Goal: Information Seeking & Learning: Learn about a topic

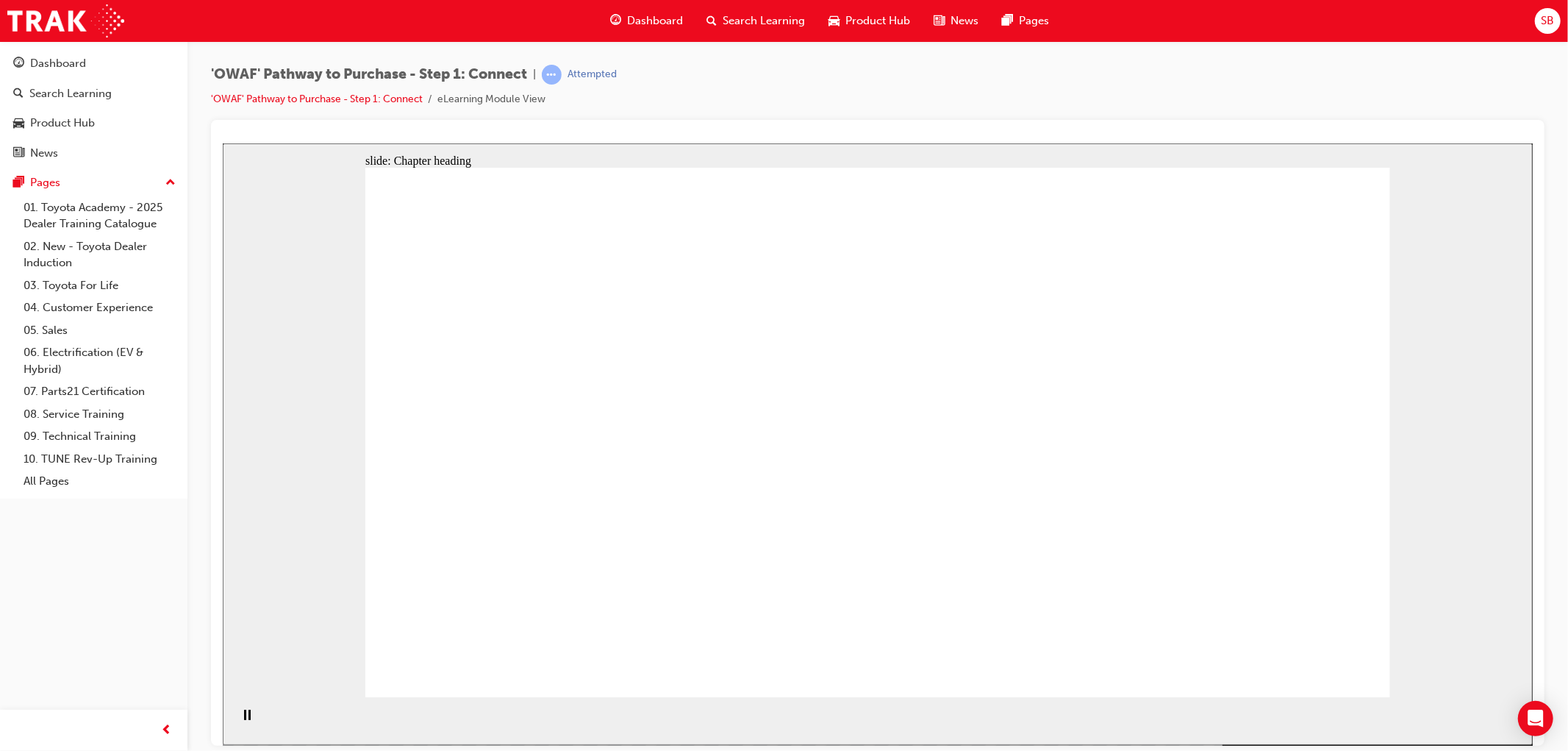
drag, startPoint x: 890, startPoint y: 340, endPoint x: 957, endPoint y: 463, distance: 140.1
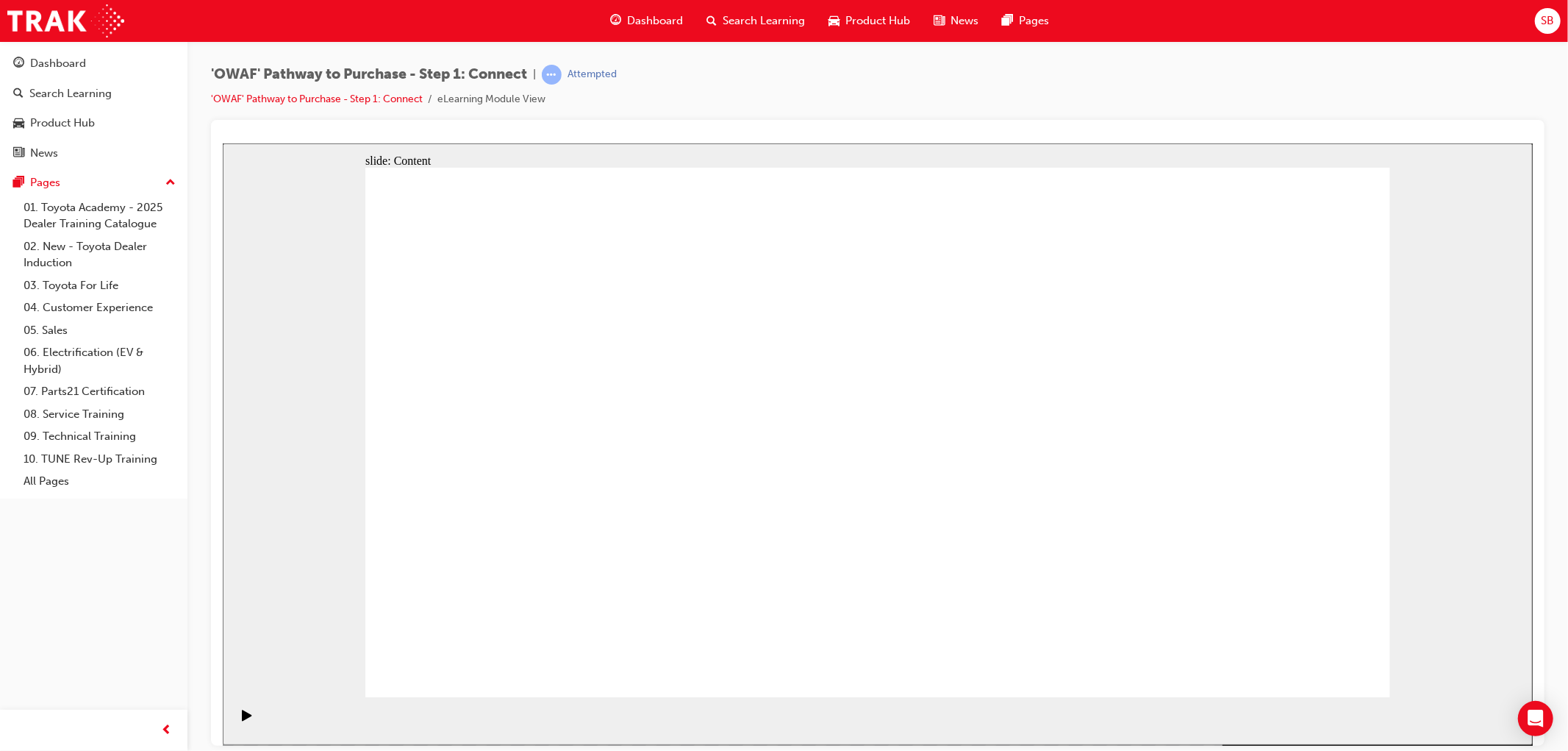
drag, startPoint x: 567, startPoint y: 478, endPoint x: 570, endPoint y: 465, distance: 13.3
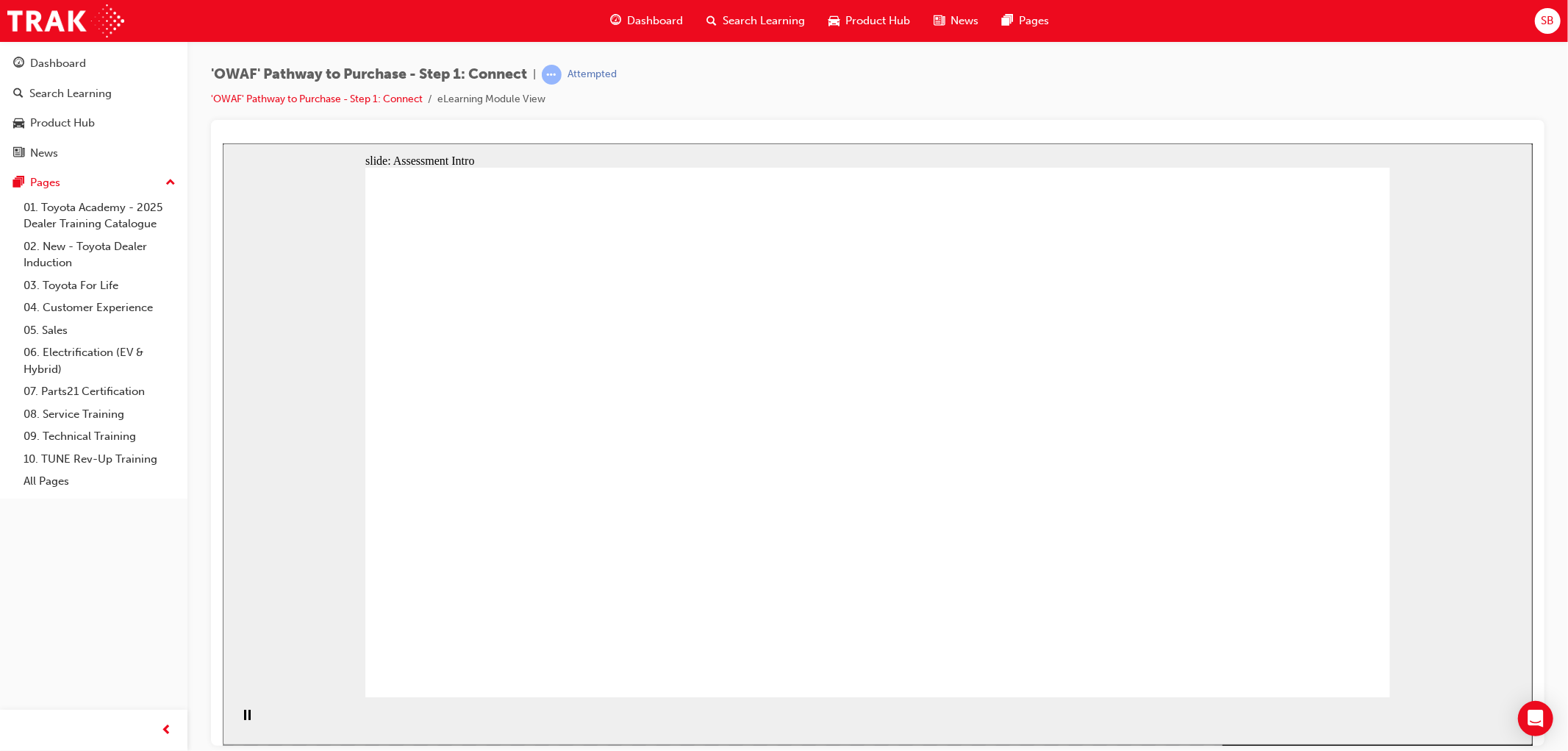
drag, startPoint x: 672, startPoint y: 611, endPoint x: 1149, endPoint y: 278, distance: 581.7
drag, startPoint x: 768, startPoint y: 609, endPoint x: 1268, endPoint y: 346, distance: 565.0
drag, startPoint x: 625, startPoint y: 500, endPoint x: 1319, endPoint y: 470, distance: 694.6
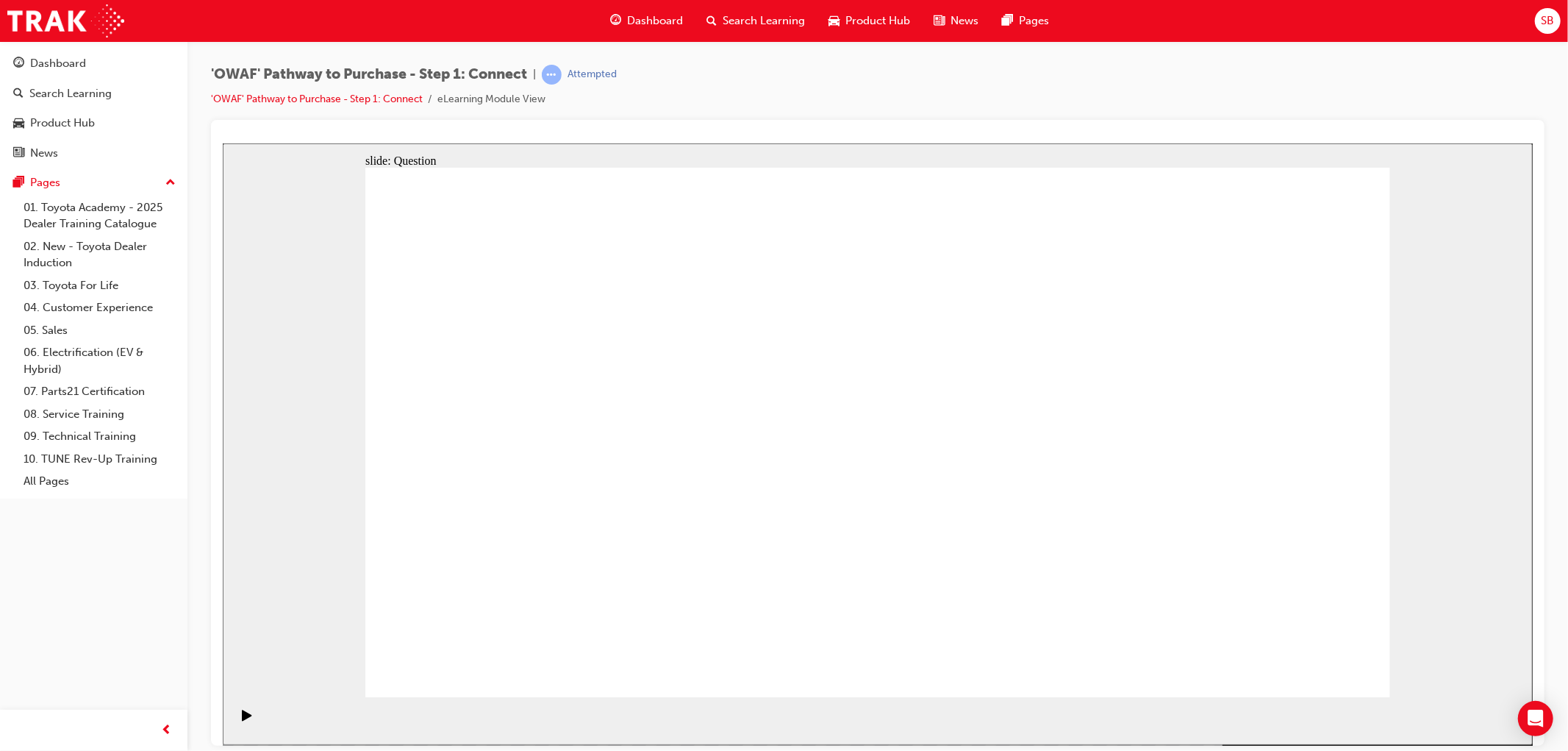
drag, startPoint x: 737, startPoint y: 495, endPoint x: 1188, endPoint y: 588, distance: 460.5
drag, startPoint x: 866, startPoint y: 514, endPoint x: 1111, endPoint y: 607, distance: 262.1
drag, startPoint x: 450, startPoint y: 480, endPoint x: 960, endPoint y: 479, distance: 510.0
drag, startPoint x: 561, startPoint y: 593, endPoint x: 1049, endPoint y: 321, distance: 558.7
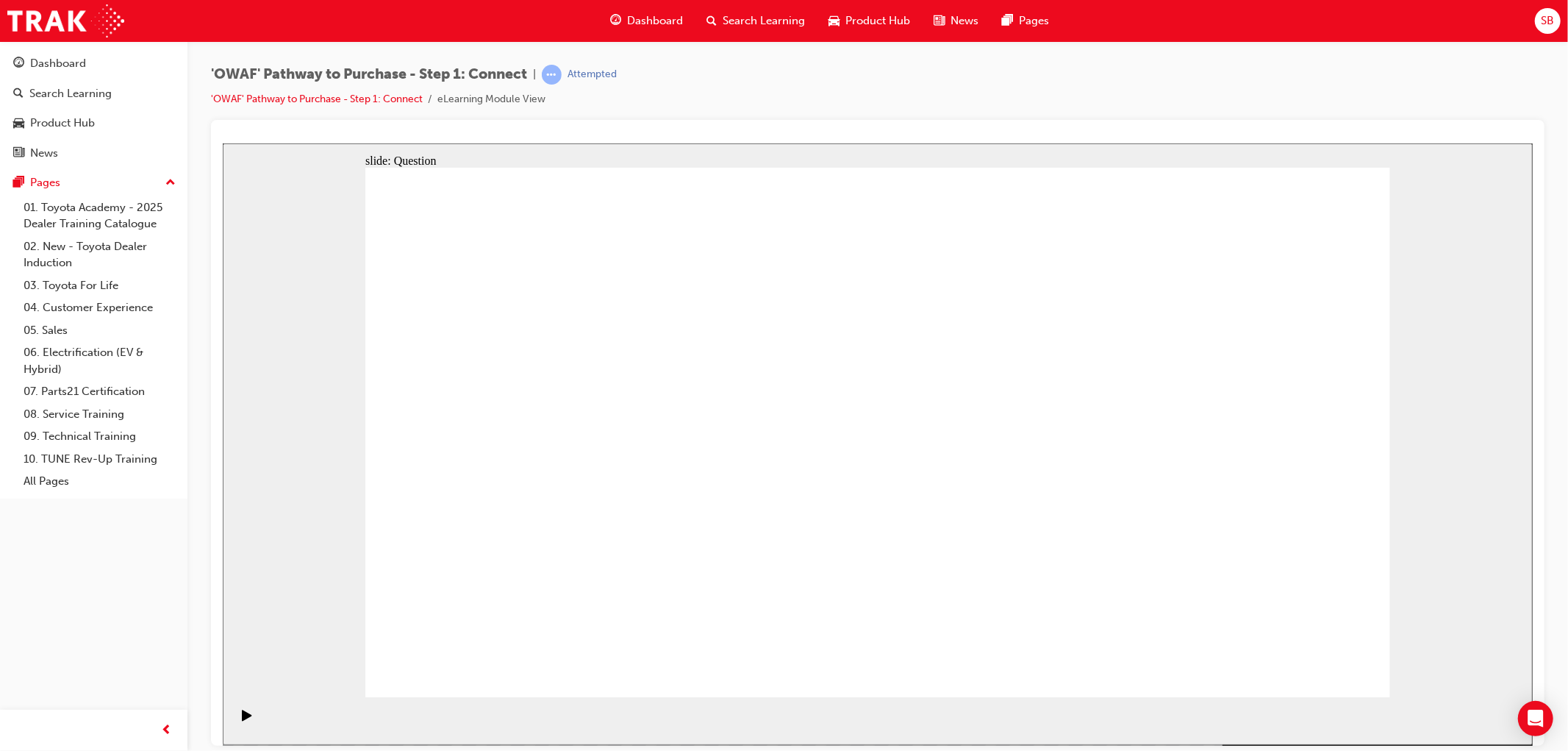
drag, startPoint x: 1216, startPoint y: 515, endPoint x: 905, endPoint y: 495, distance: 311.6
drag, startPoint x: 1190, startPoint y: 560, endPoint x: 576, endPoint y: 495, distance: 617.4
drag, startPoint x: 1238, startPoint y: 515, endPoint x: 920, endPoint y: 457, distance: 323.2
drag, startPoint x: 1283, startPoint y: 556, endPoint x: 973, endPoint y: 545, distance: 310.2
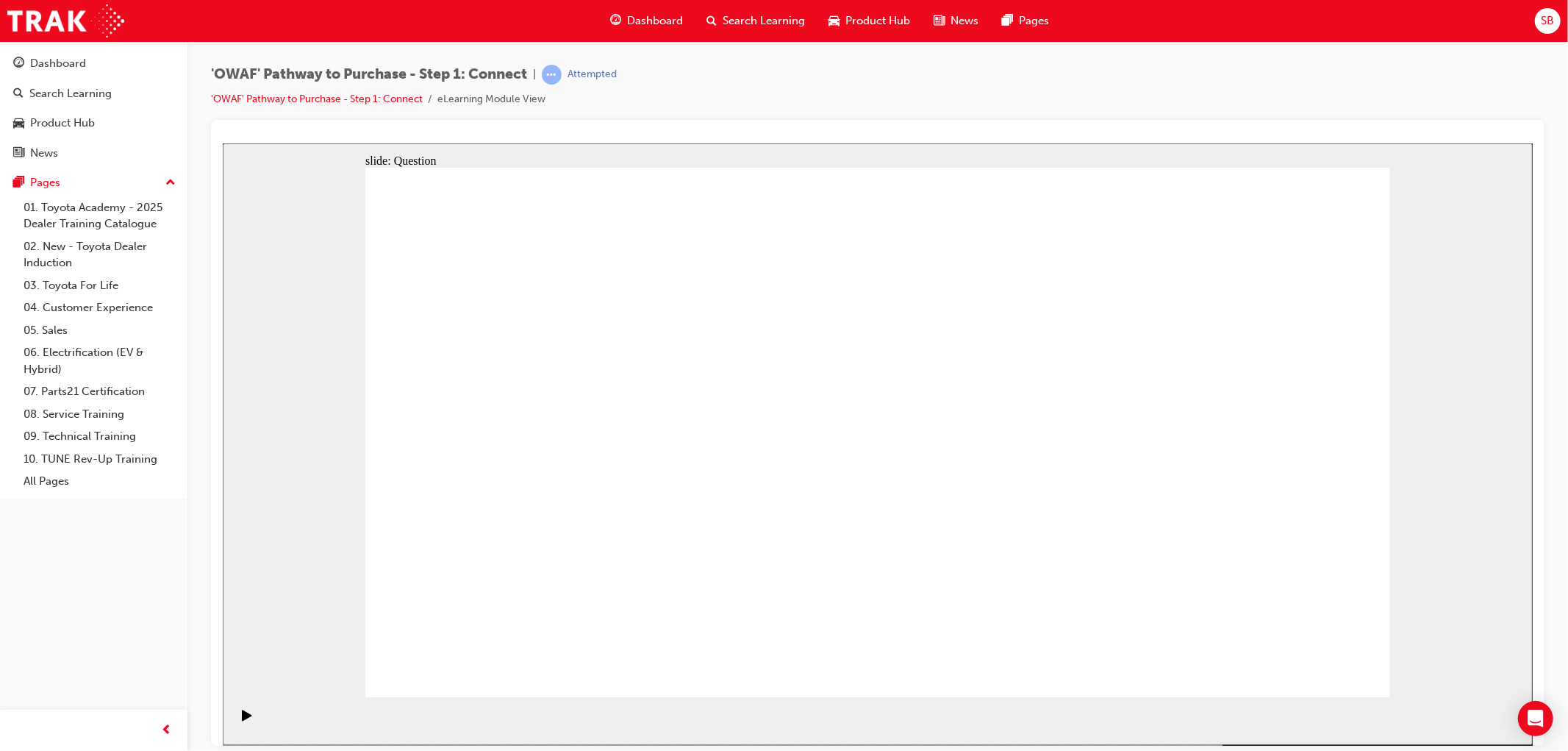
drag, startPoint x: 1213, startPoint y: 564, endPoint x: 912, endPoint y: 526, distance: 303.4
drag, startPoint x: 1148, startPoint y: 526, endPoint x: 545, endPoint y: 476, distance: 605.1
drag, startPoint x: 1201, startPoint y: 521, endPoint x: 591, endPoint y: 477, distance: 611.6
drag, startPoint x: 1245, startPoint y: 531, endPoint x: 614, endPoint y: 502, distance: 631.7
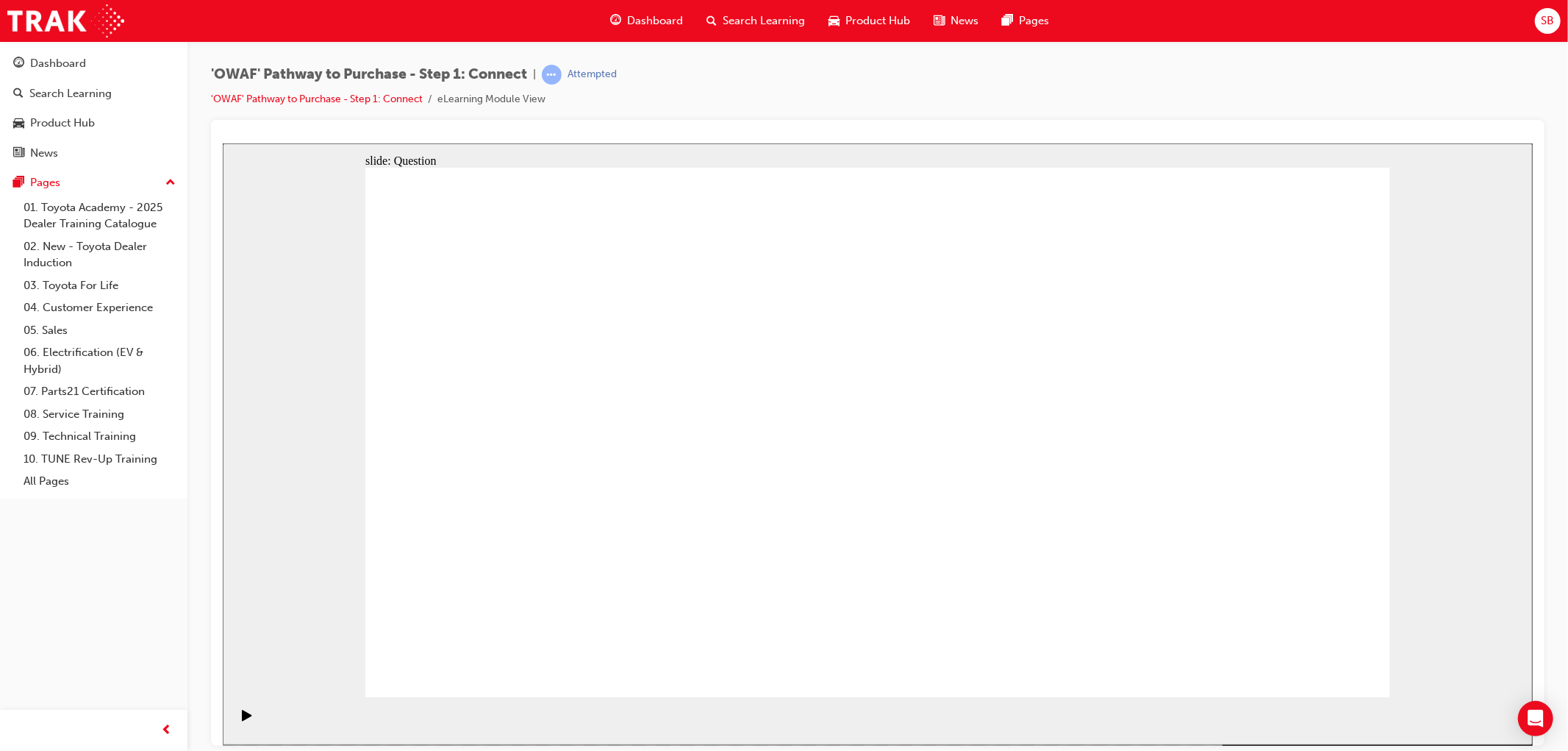
radio input "true"
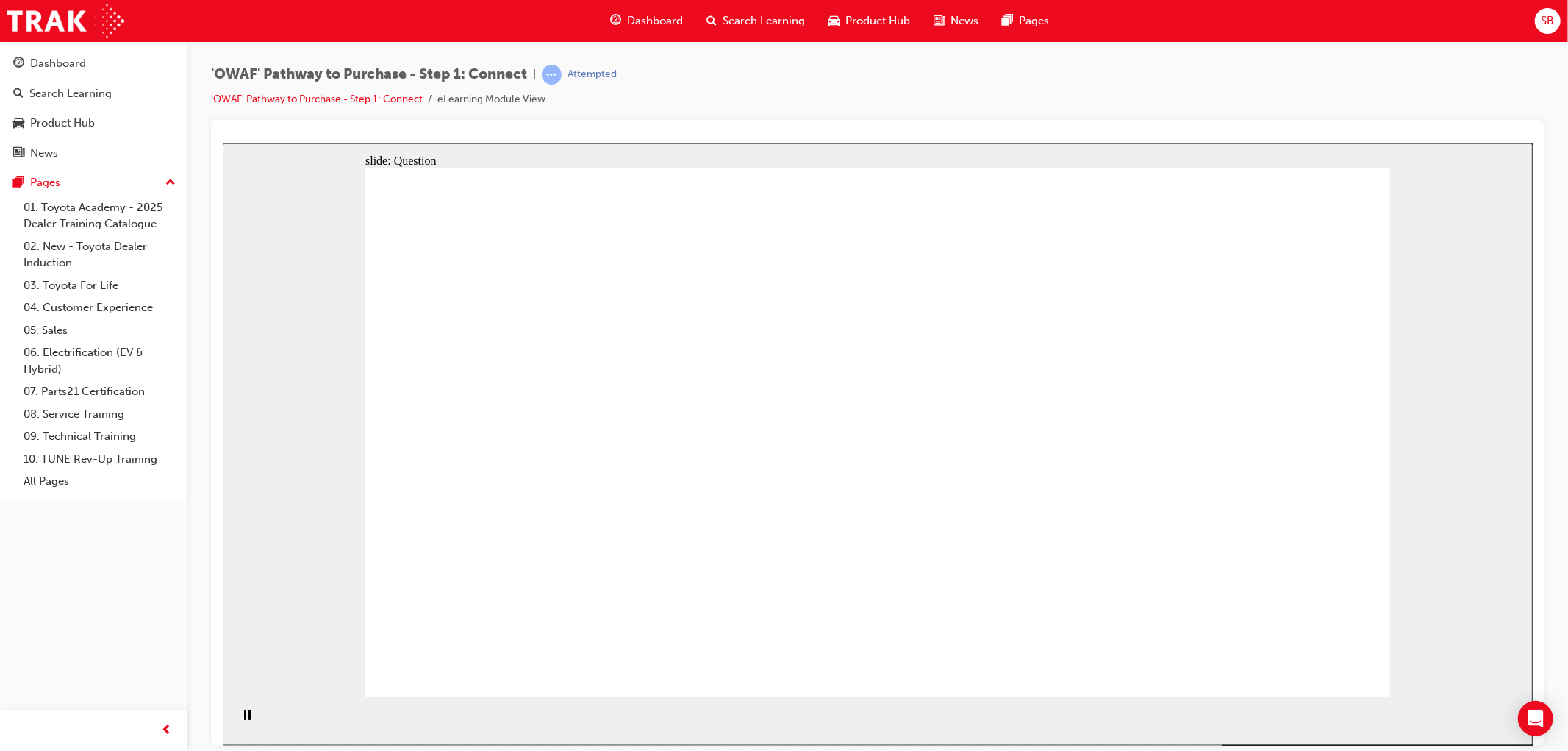
checkbox input "true"
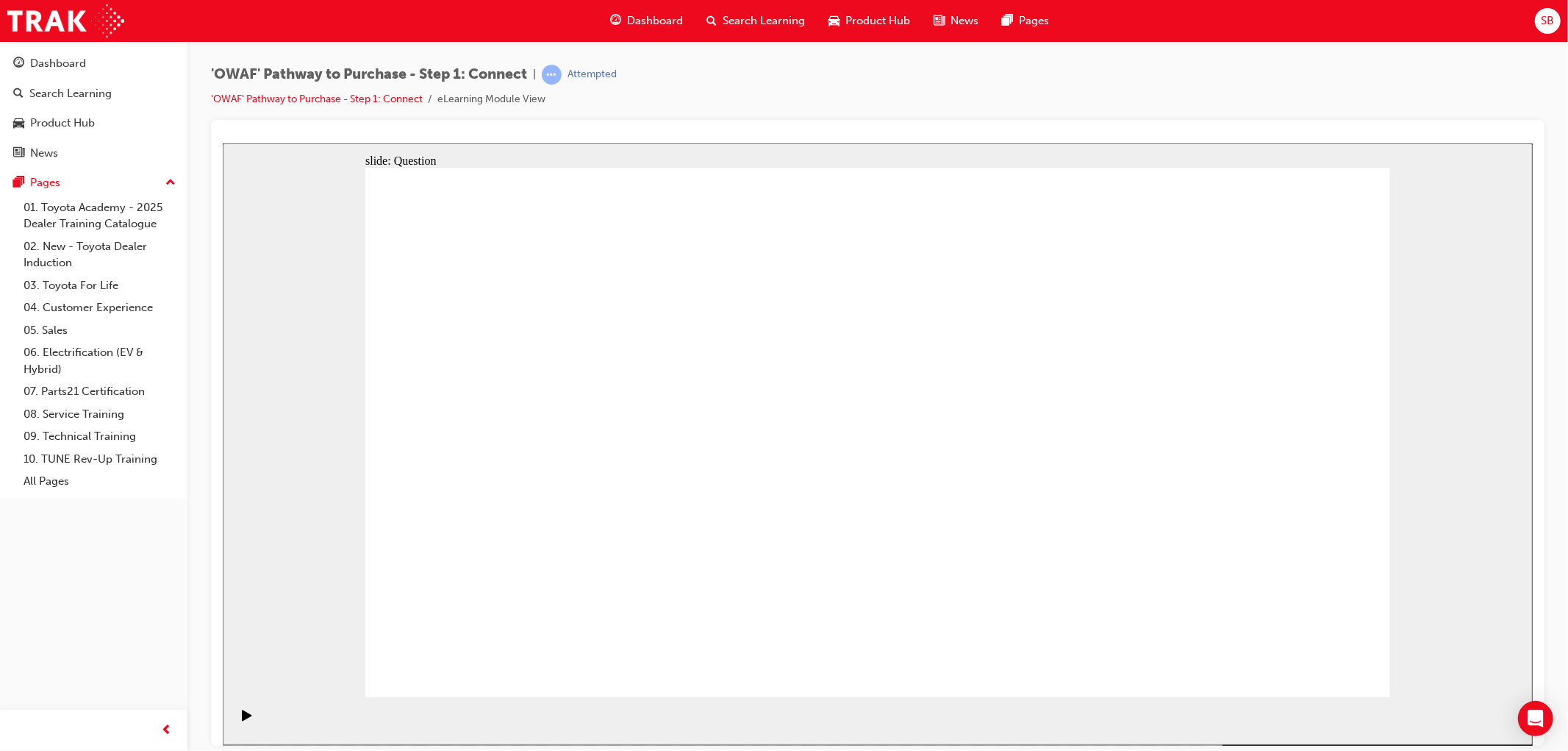
checkbox input "true"
drag, startPoint x: 608, startPoint y: 604, endPoint x: 968, endPoint y: 371, distance: 428.8
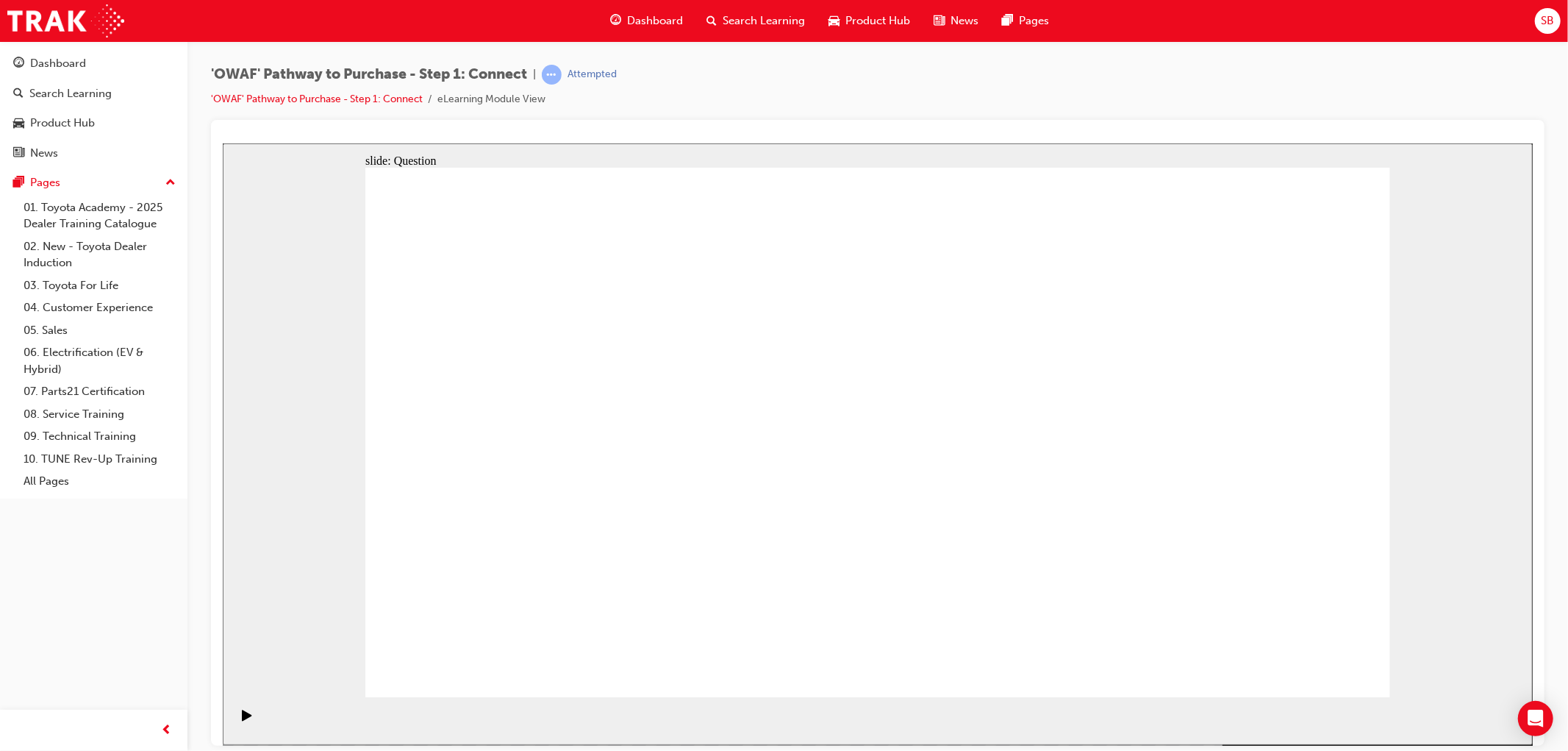
drag, startPoint x: 797, startPoint y: 637, endPoint x: 1167, endPoint y: 356, distance: 464.6
drag, startPoint x: 953, startPoint y: 604, endPoint x: 568, endPoint y: 431, distance: 422.1
drag, startPoint x: 1142, startPoint y: 545, endPoint x: 796, endPoint y: 420, distance: 367.9
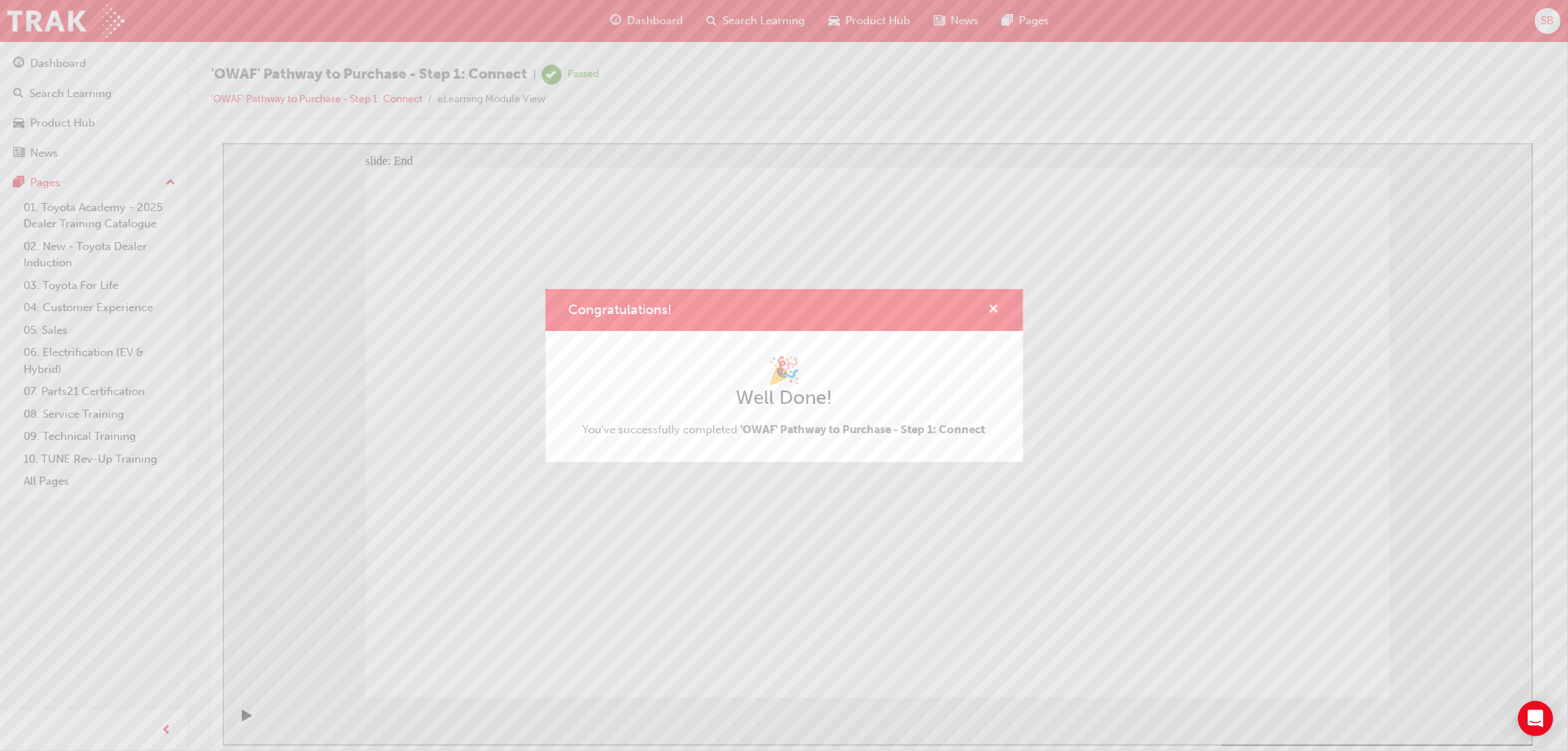
click at [998, 309] on span "cross-icon" at bounding box center [994, 311] width 11 height 13
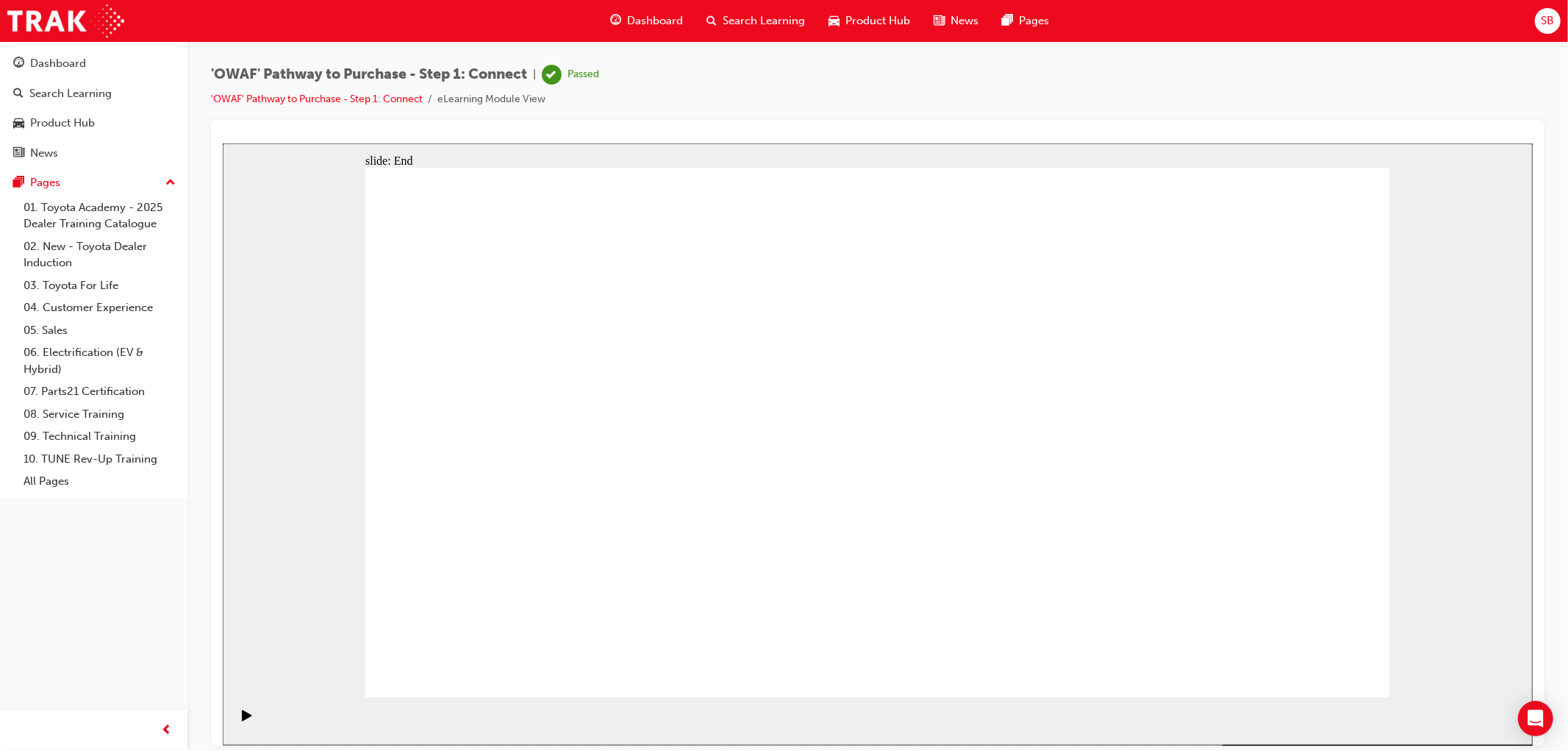
click at [736, 31] on div "Search Learning" at bounding box center [756, 21] width 122 height 30
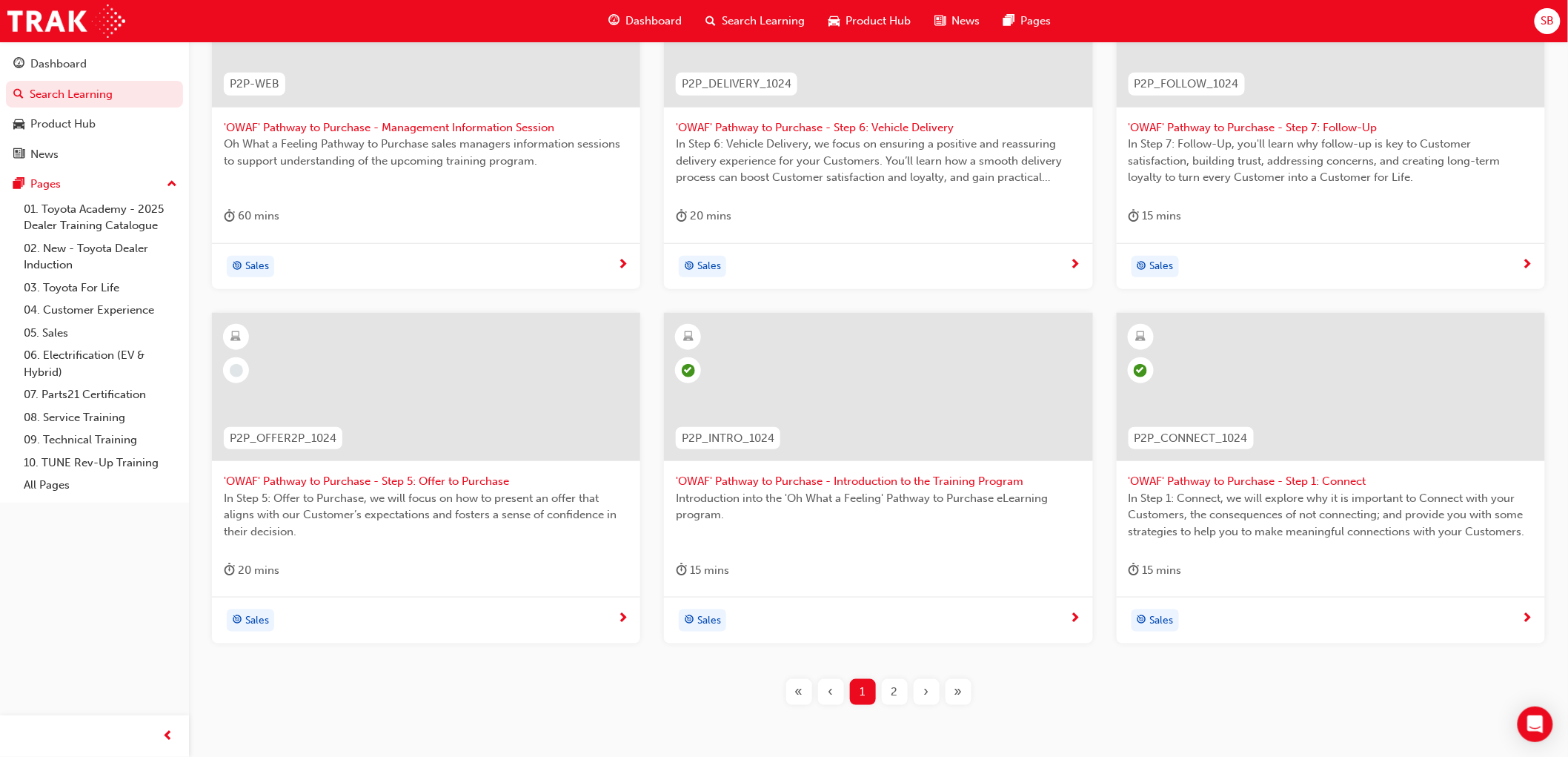
scroll to position [411, 0]
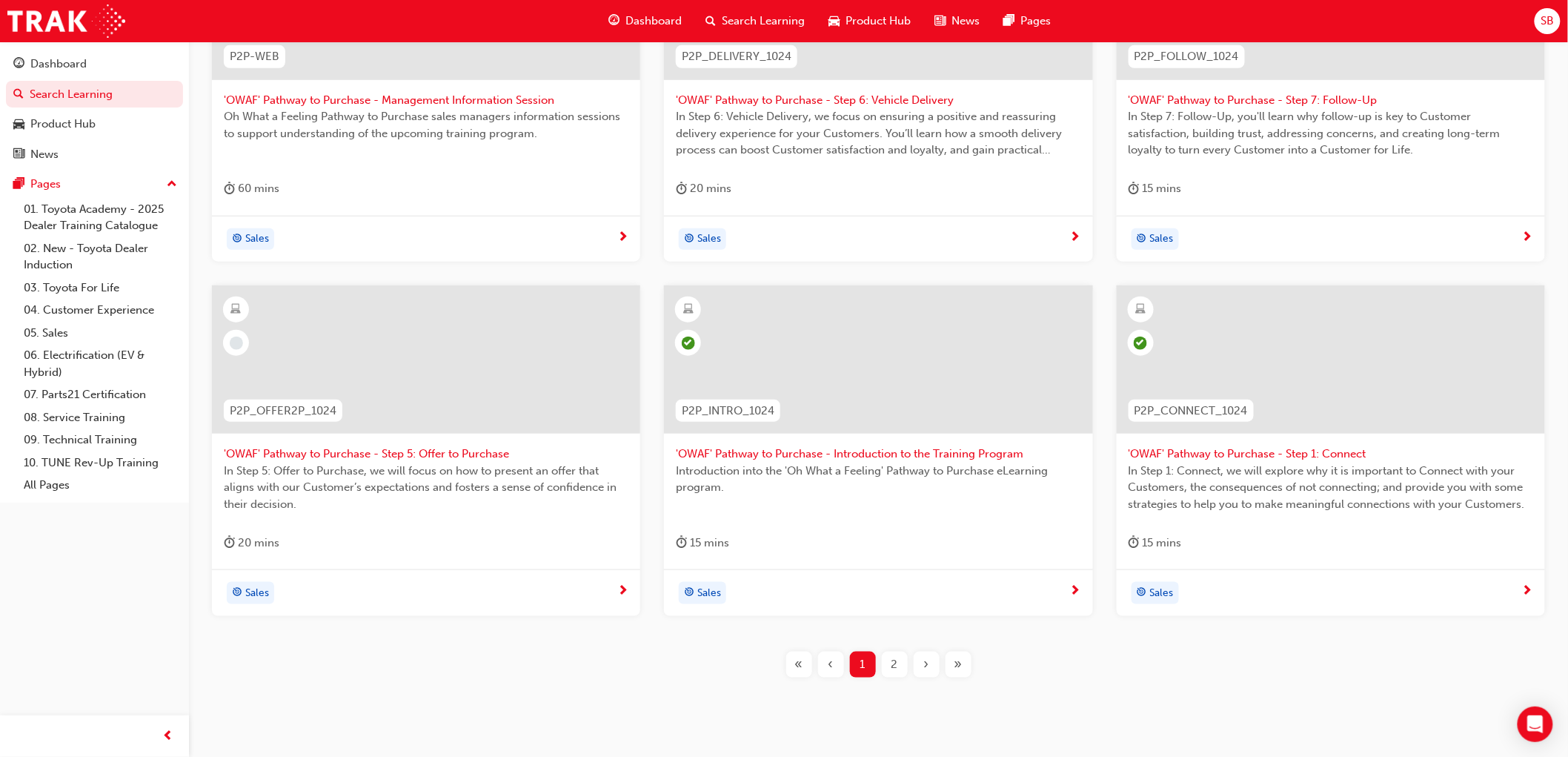
click at [901, 667] on div "2" at bounding box center [894, 664] width 26 height 26
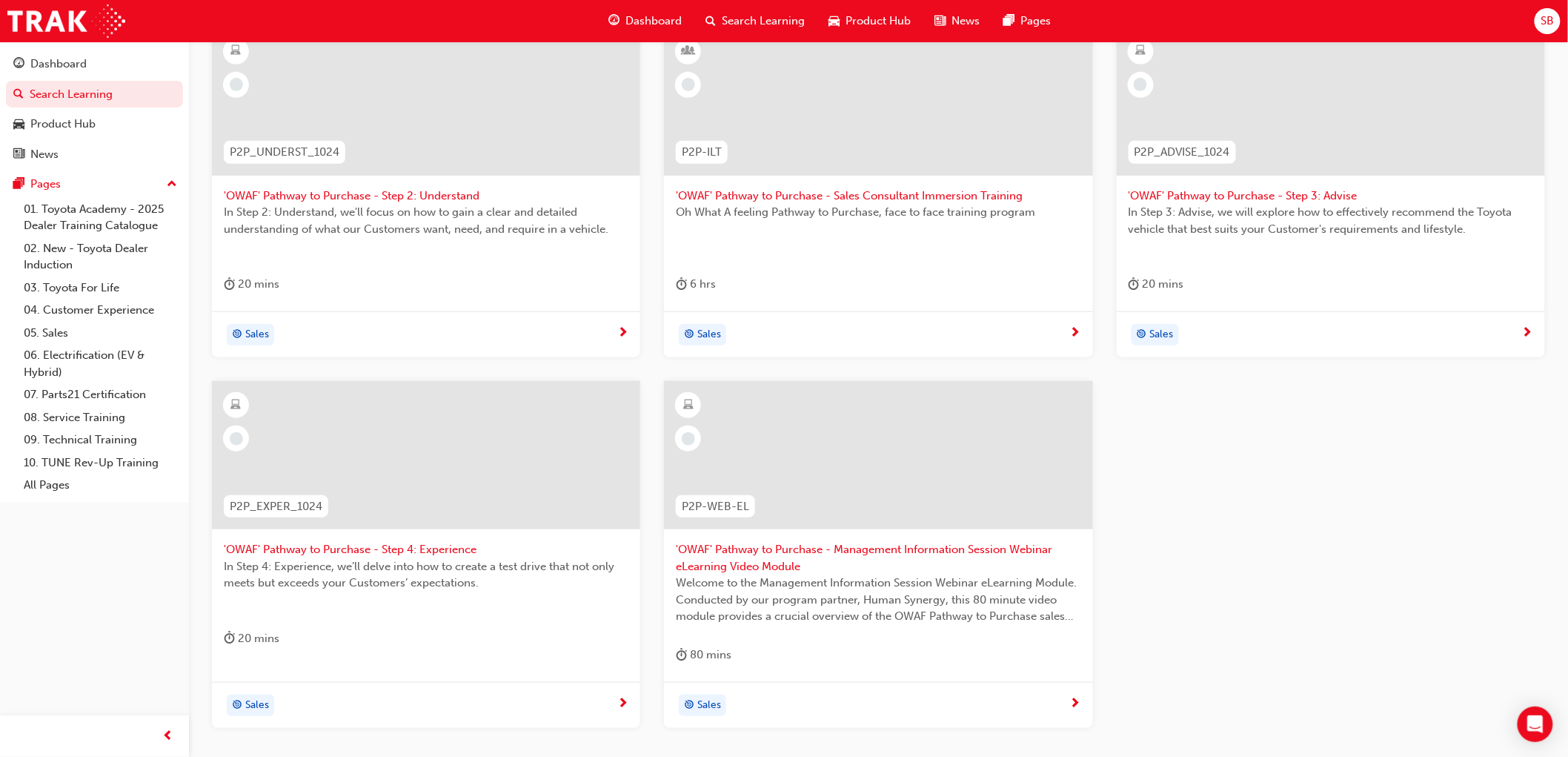
scroll to position [164, 0]
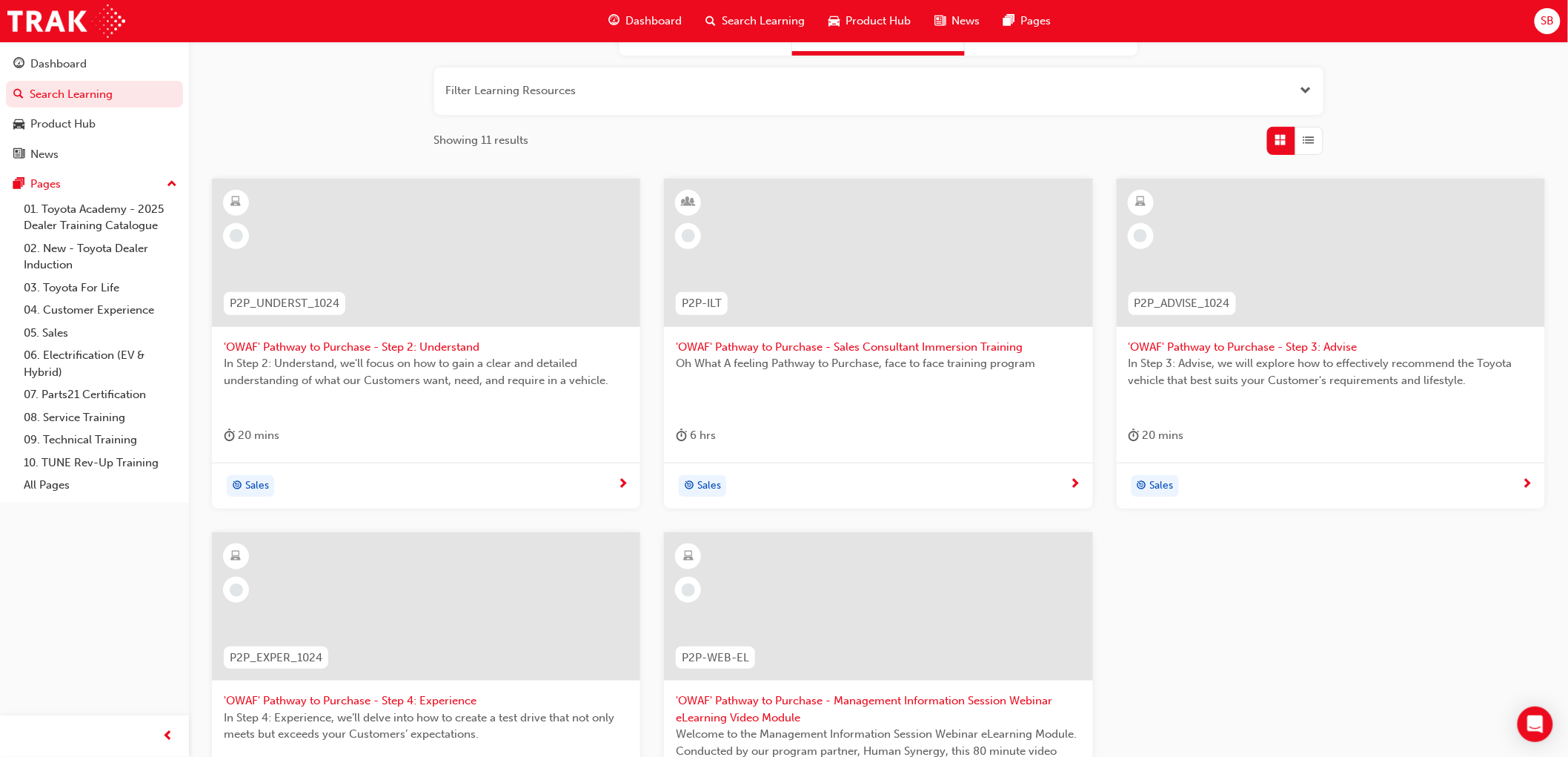
click at [382, 230] on div at bounding box center [426, 253] width 429 height 149
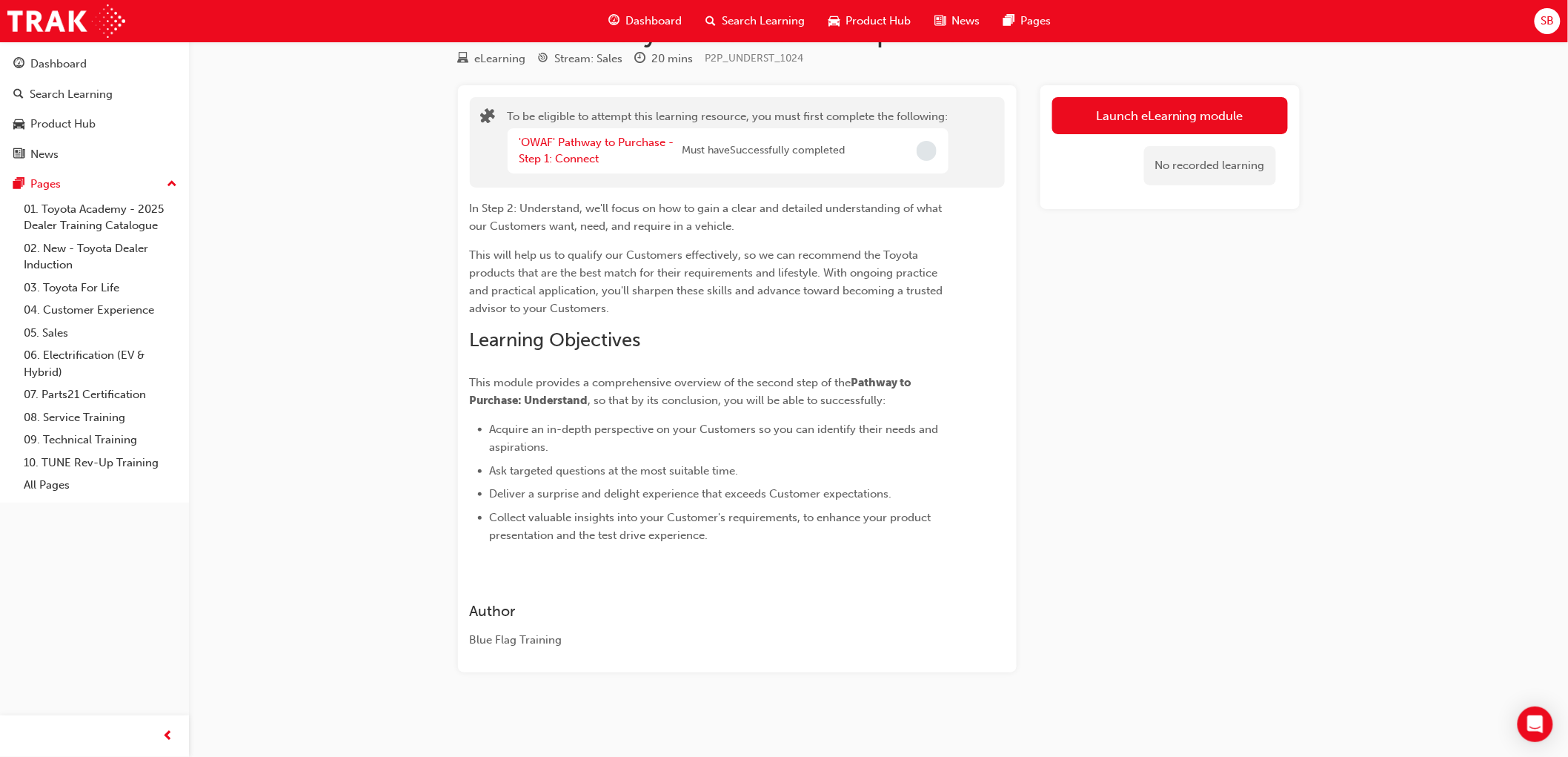
scroll to position [48, 0]
click at [1071, 112] on button "Launch eLearning module" at bounding box center [1169, 116] width 236 height 37
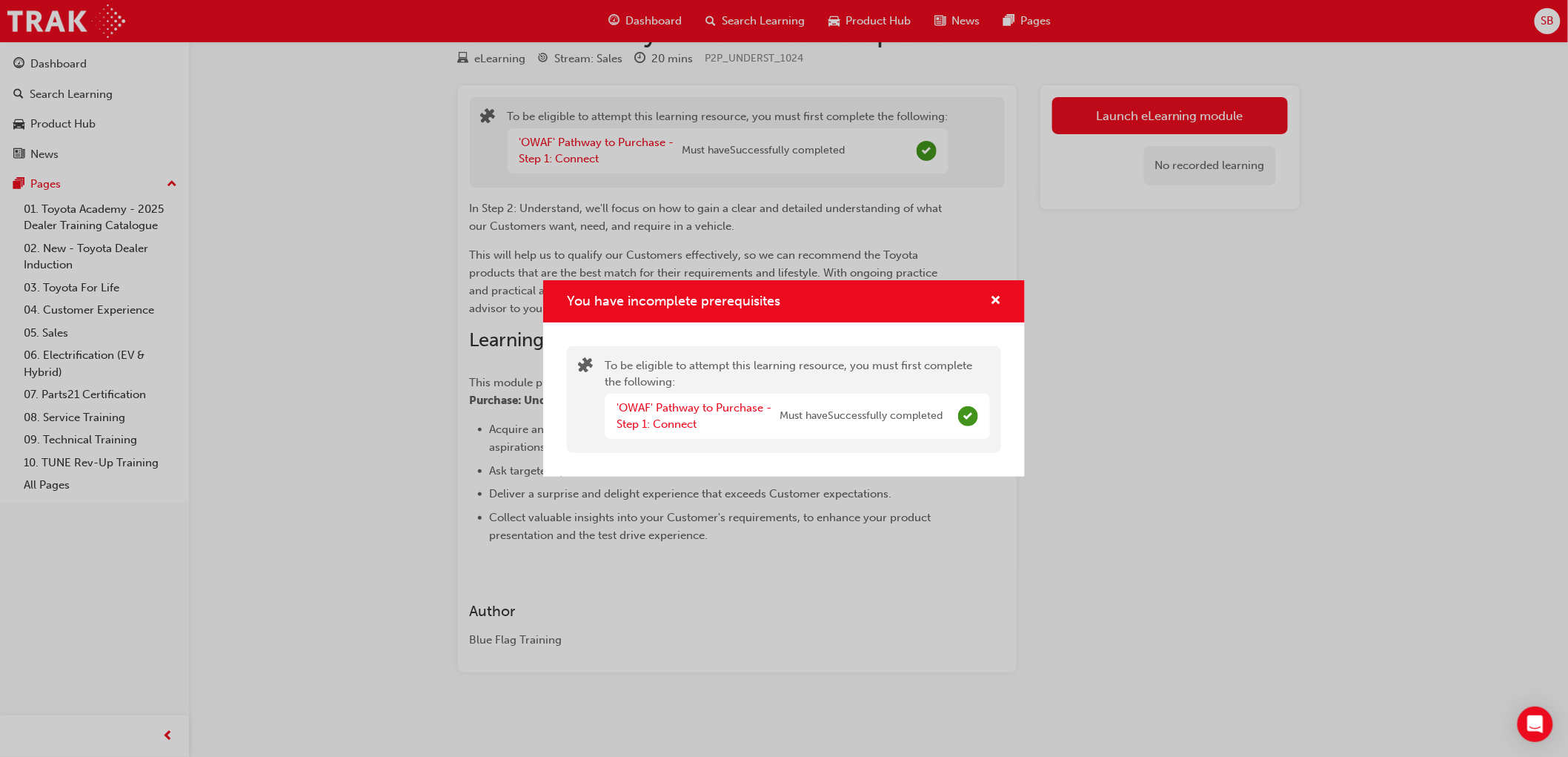
click at [1005, 302] on div "You have incomplete prerequisites" at bounding box center [784, 301] width 482 height 42
click at [994, 299] on span "cross-icon" at bounding box center [995, 302] width 11 height 13
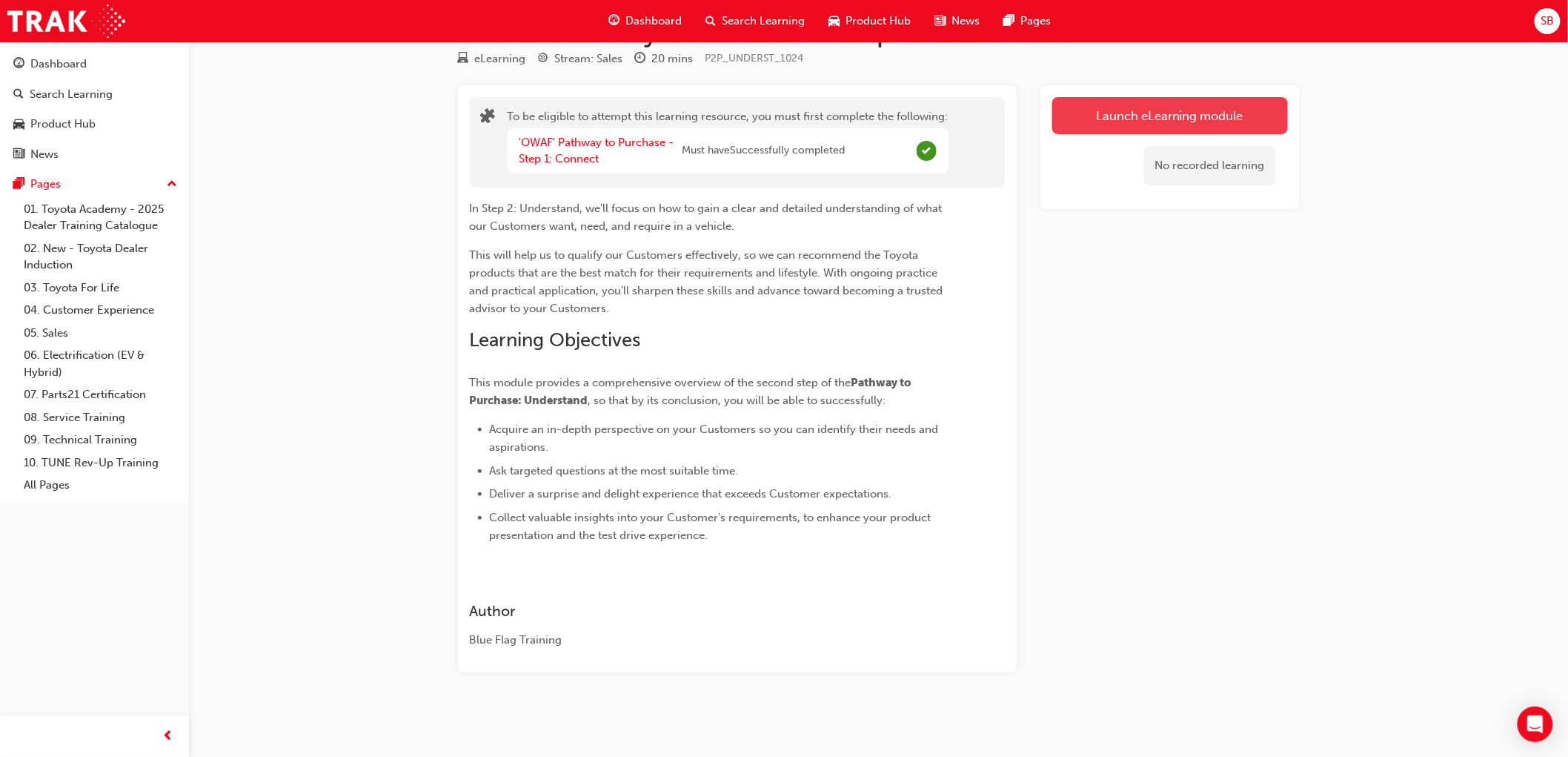
click at [1140, 105] on button "Launch eLearning module" at bounding box center [1169, 116] width 236 height 37
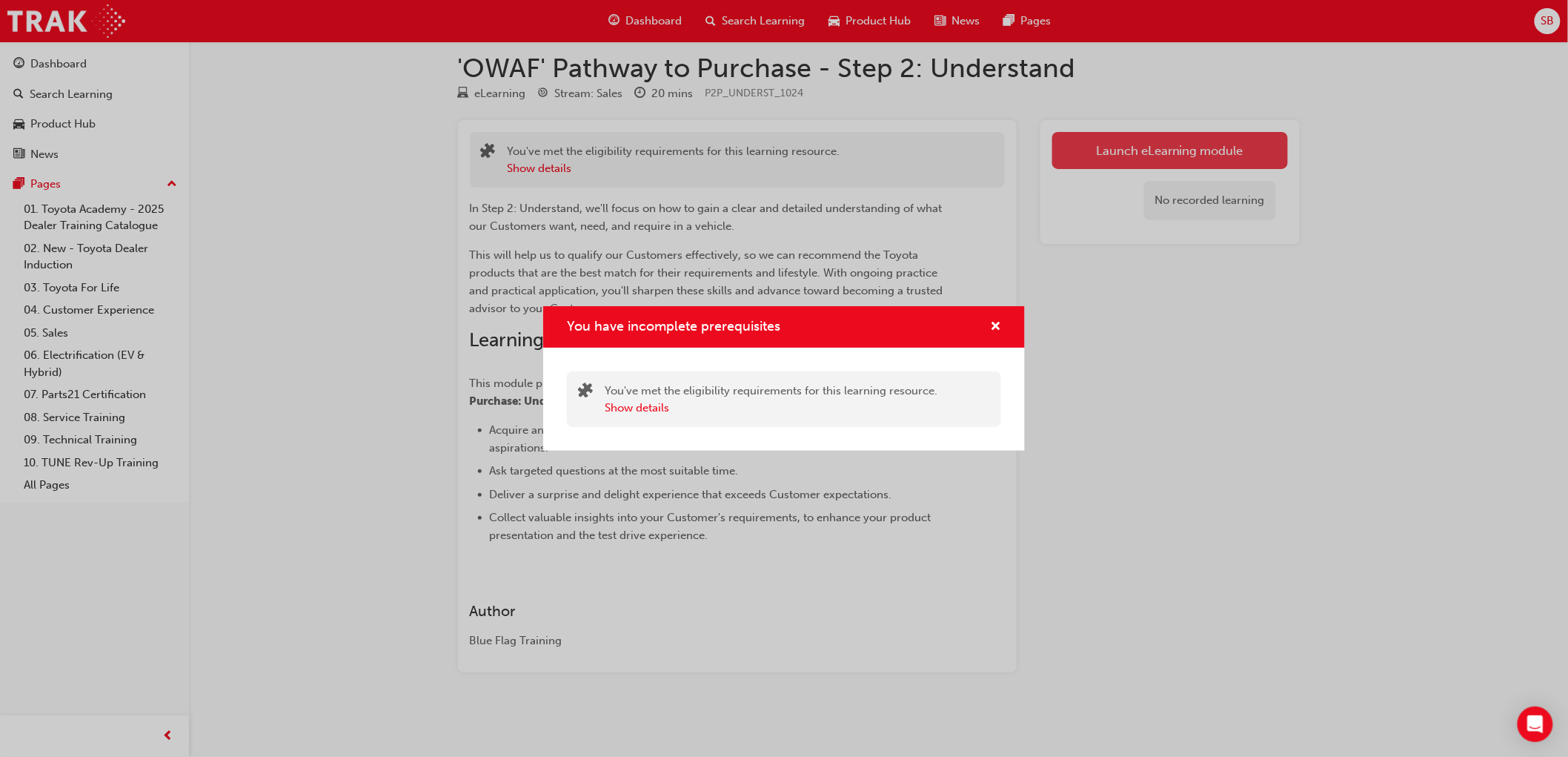
scroll to position [13, 0]
click at [648, 409] on button "Show details" at bounding box center [637, 408] width 65 height 17
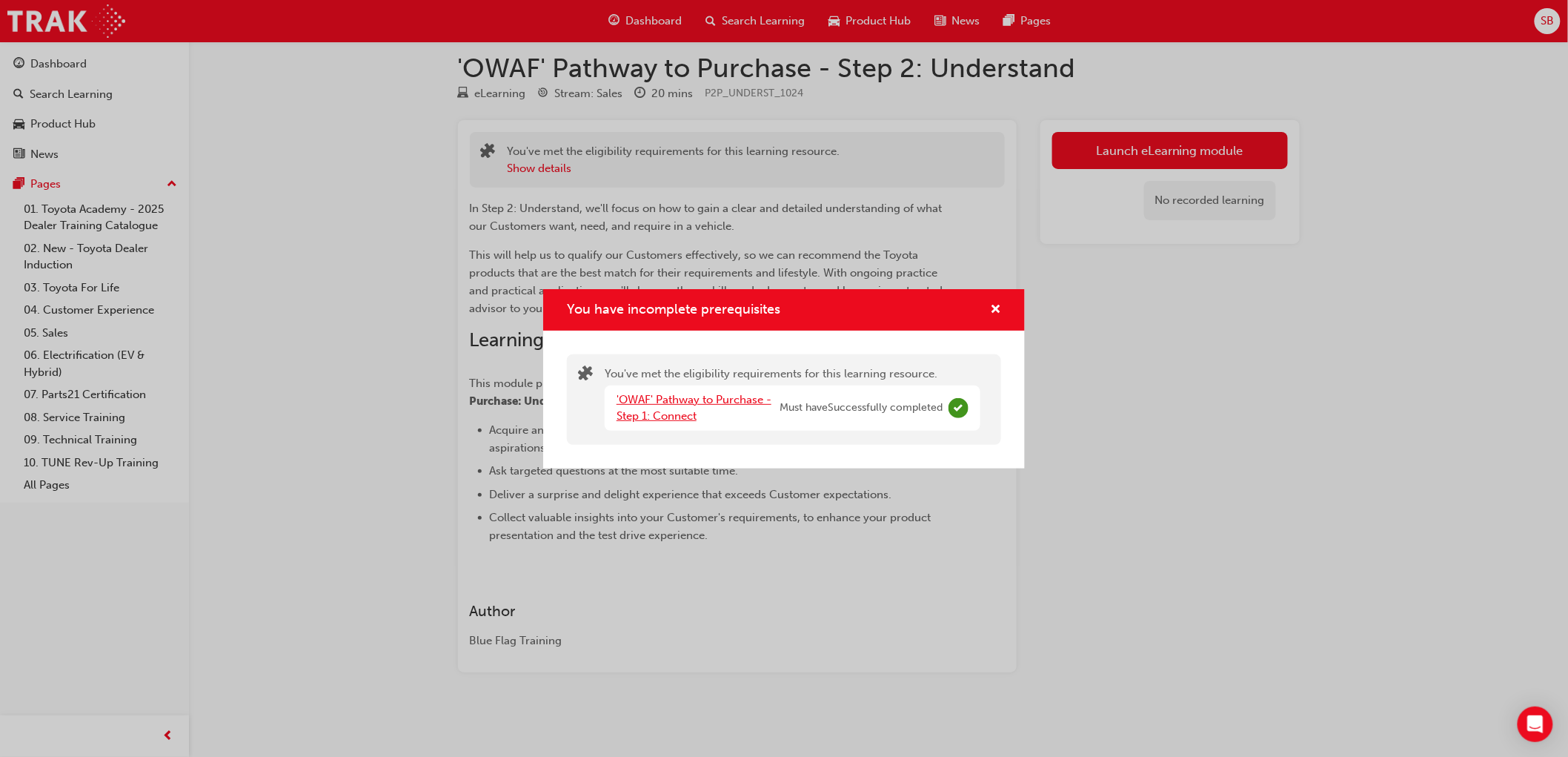
click at [673, 399] on link "'OWAF' Pathway to Purchase - Step 1: Connect" at bounding box center [694, 408] width 155 height 30
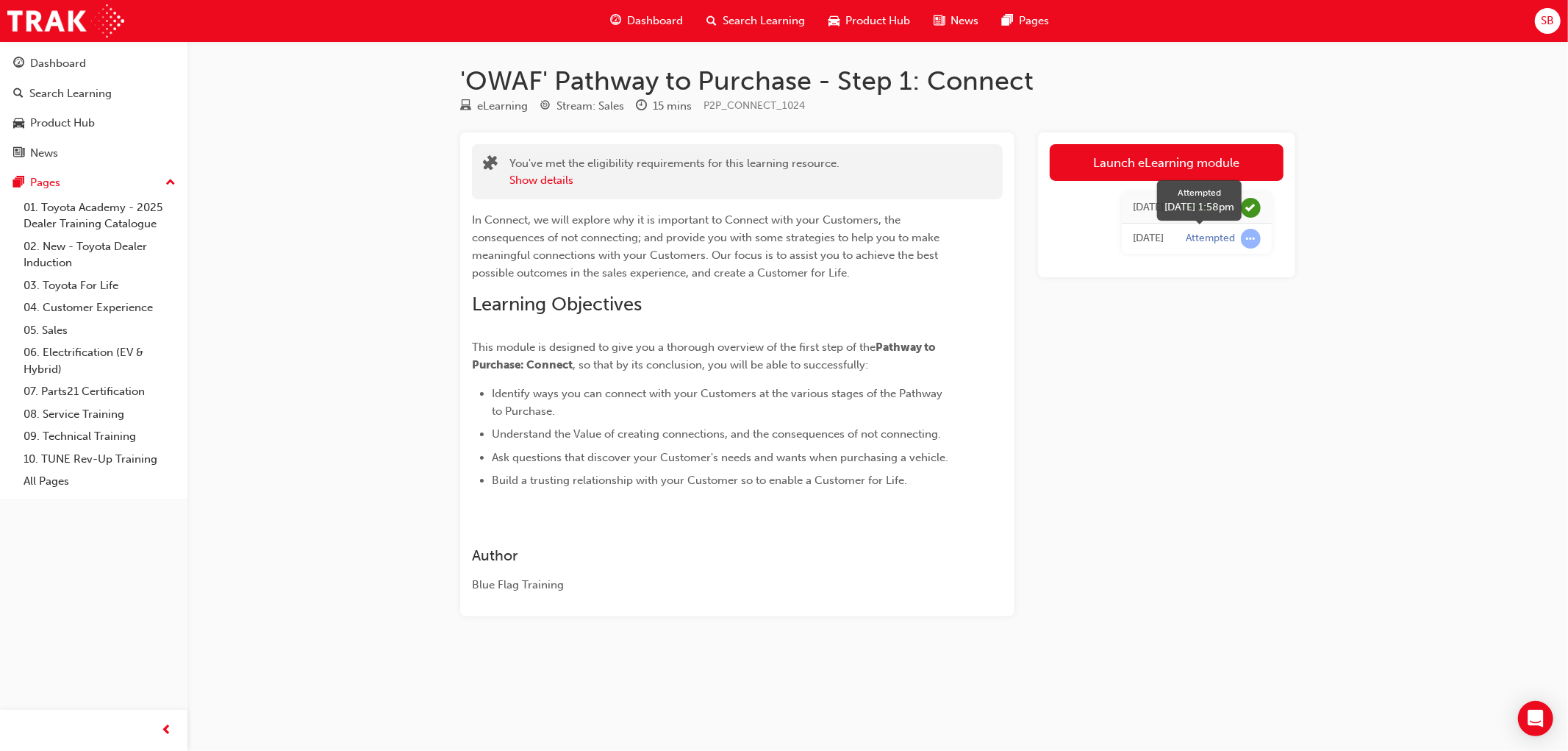
click at [1210, 241] on div "Attempted" at bounding box center [1210, 238] width 49 height 14
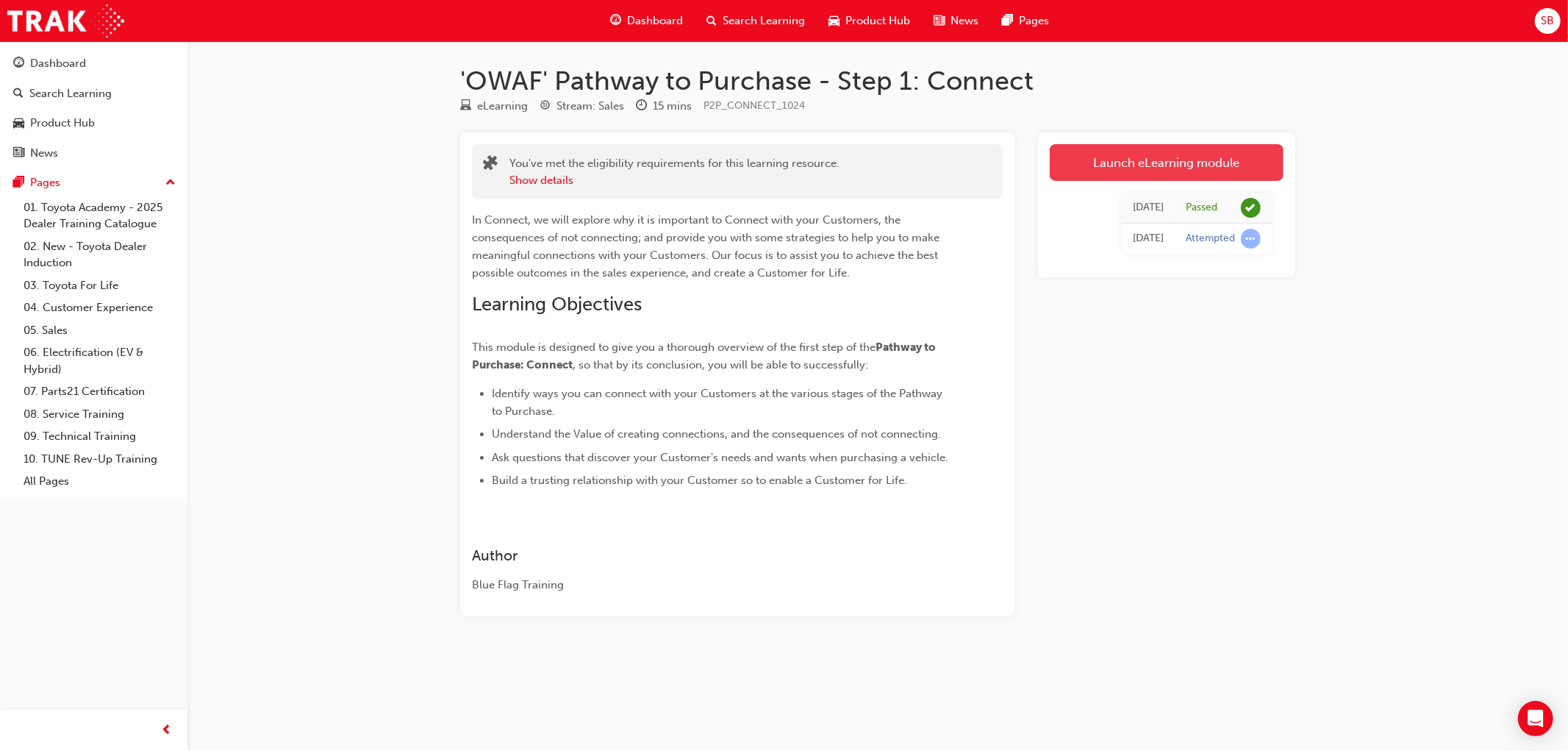
click at [1149, 162] on link "Launch eLearning module" at bounding box center [1166, 162] width 234 height 37
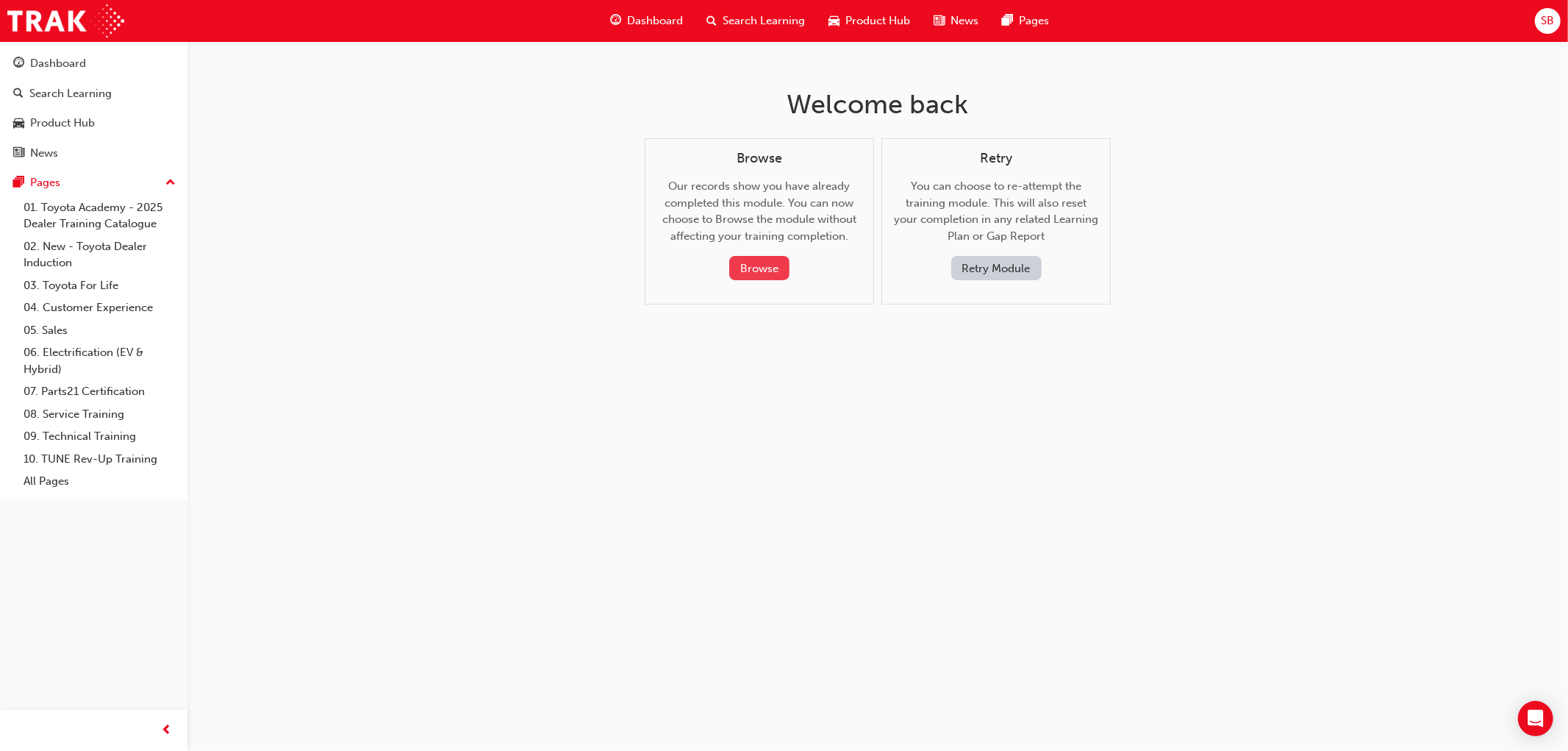
click at [763, 269] on button "Browse" at bounding box center [759, 267] width 60 height 24
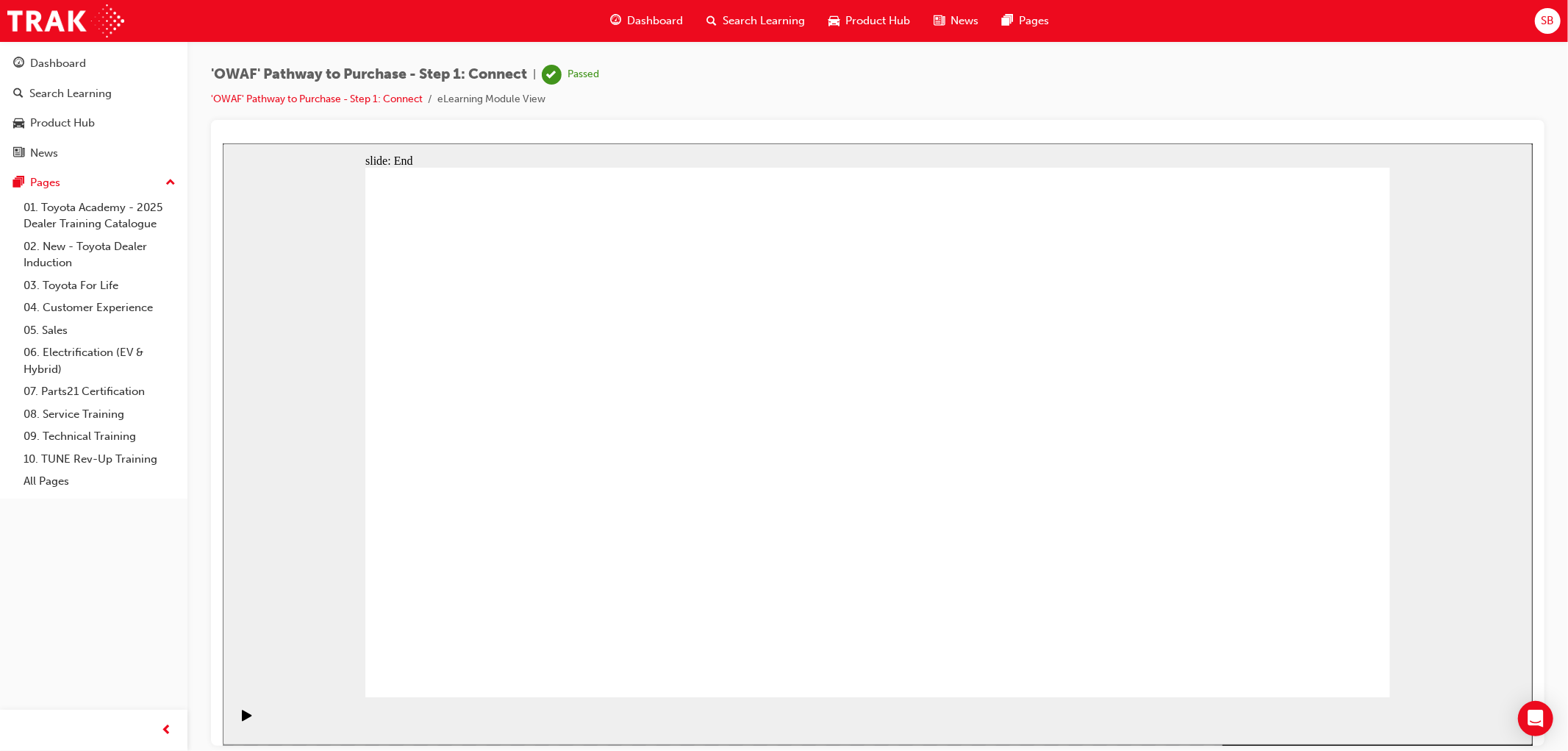
drag, startPoint x: 424, startPoint y: 645, endPoint x: 431, endPoint y: 646, distance: 7.1
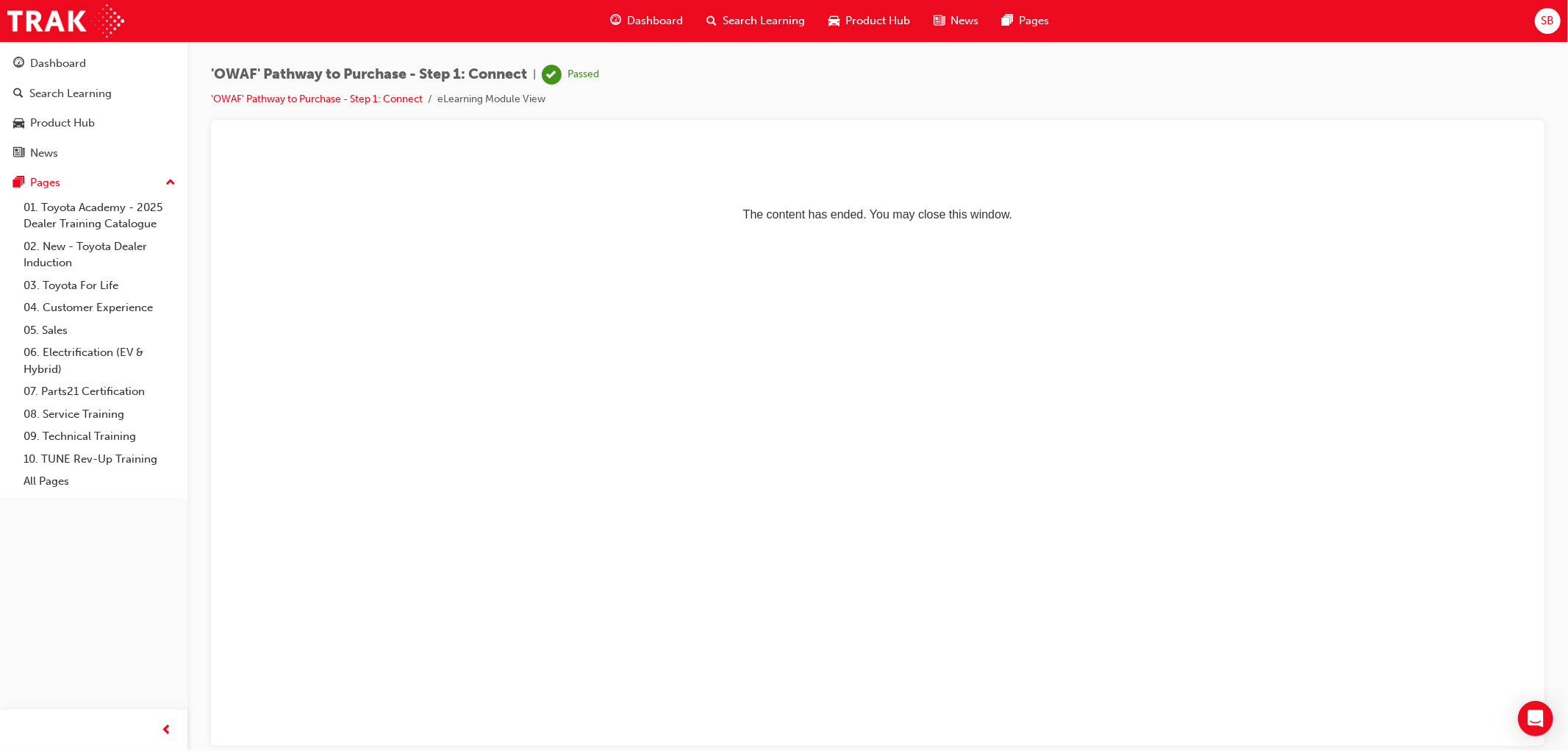
click at [722, 6] on div "Search Learning" at bounding box center [756, 21] width 122 height 30
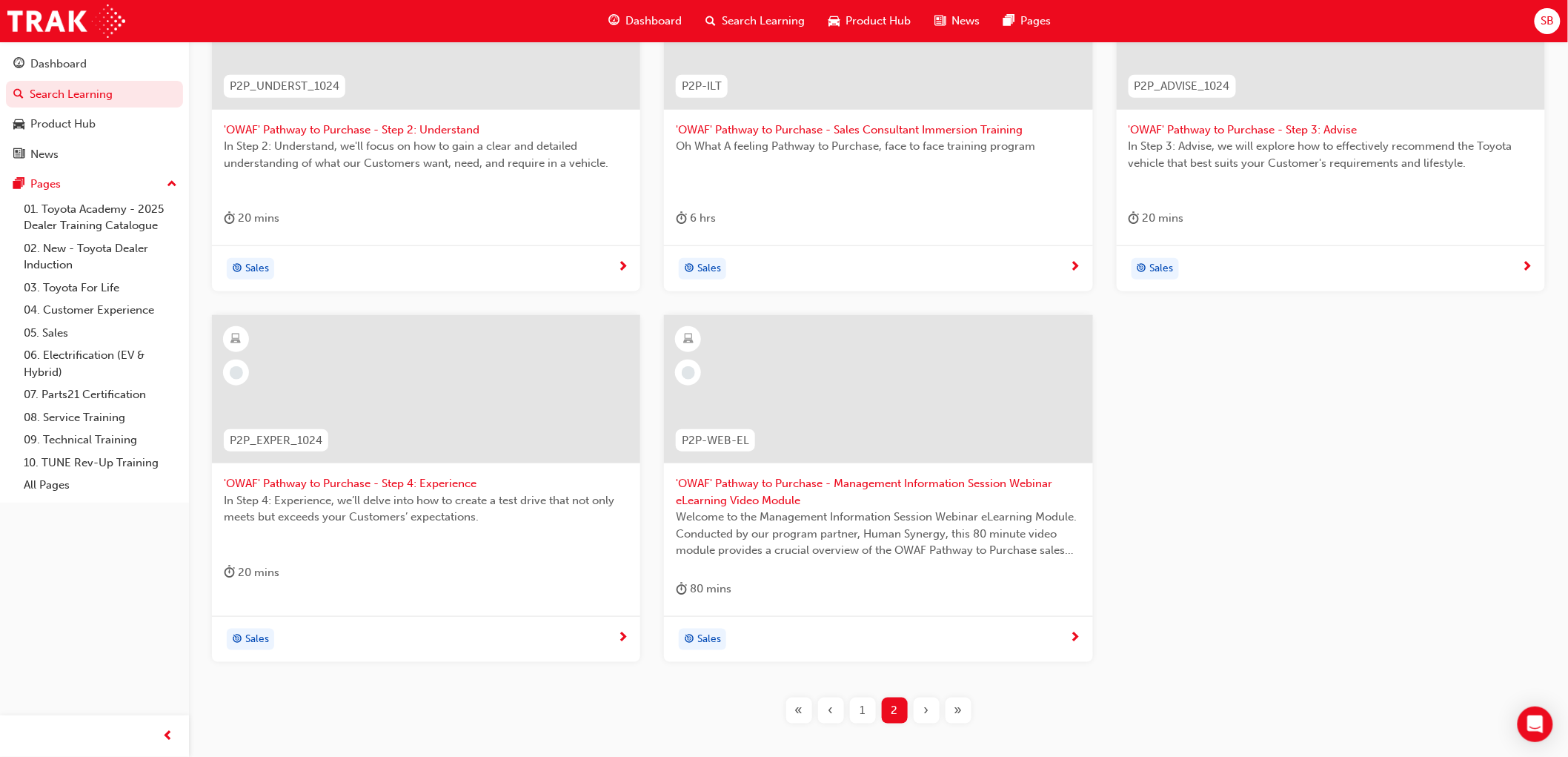
scroll to position [469, 0]
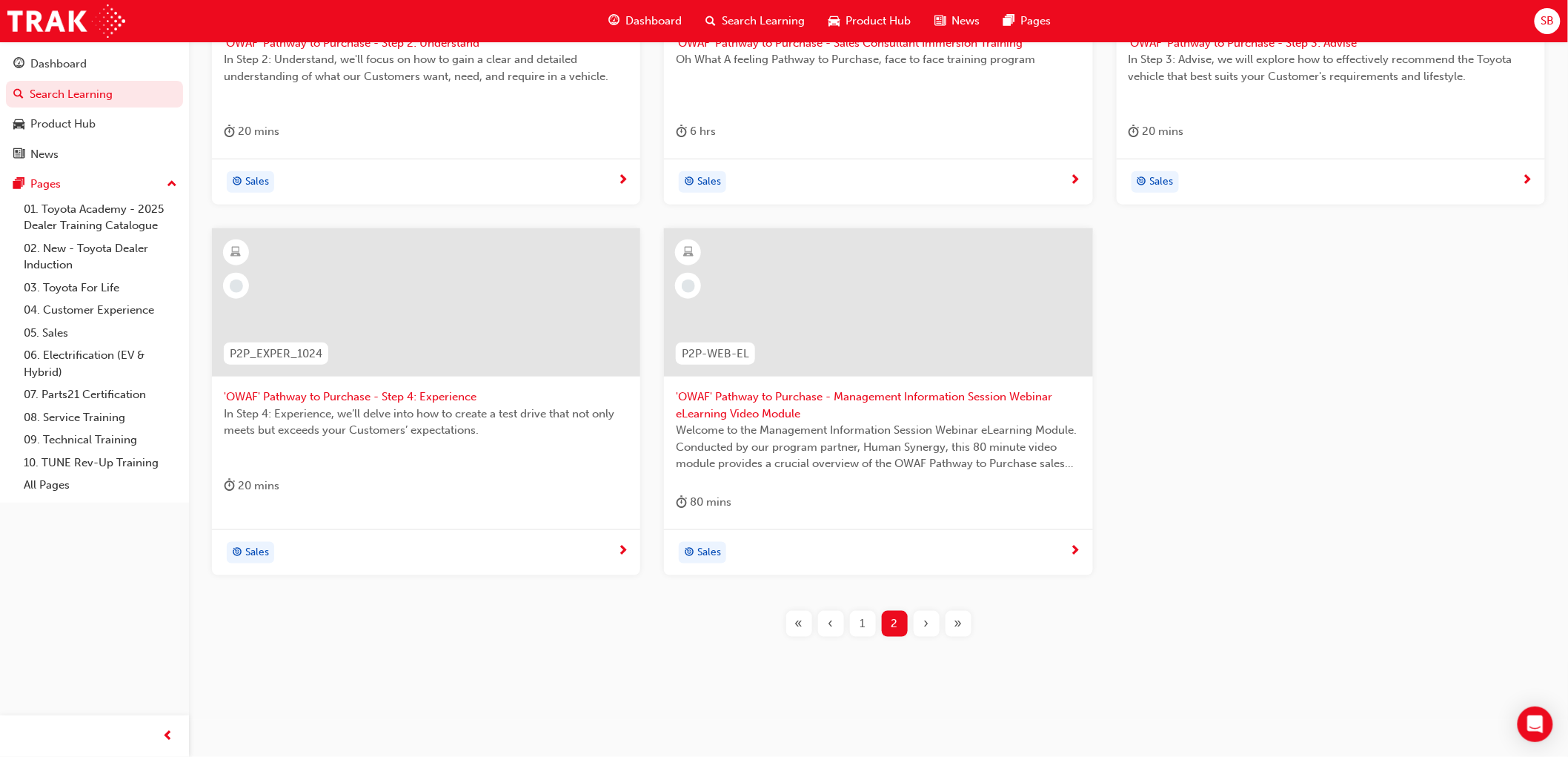
click at [871, 625] on div "1" at bounding box center [862, 624] width 26 height 26
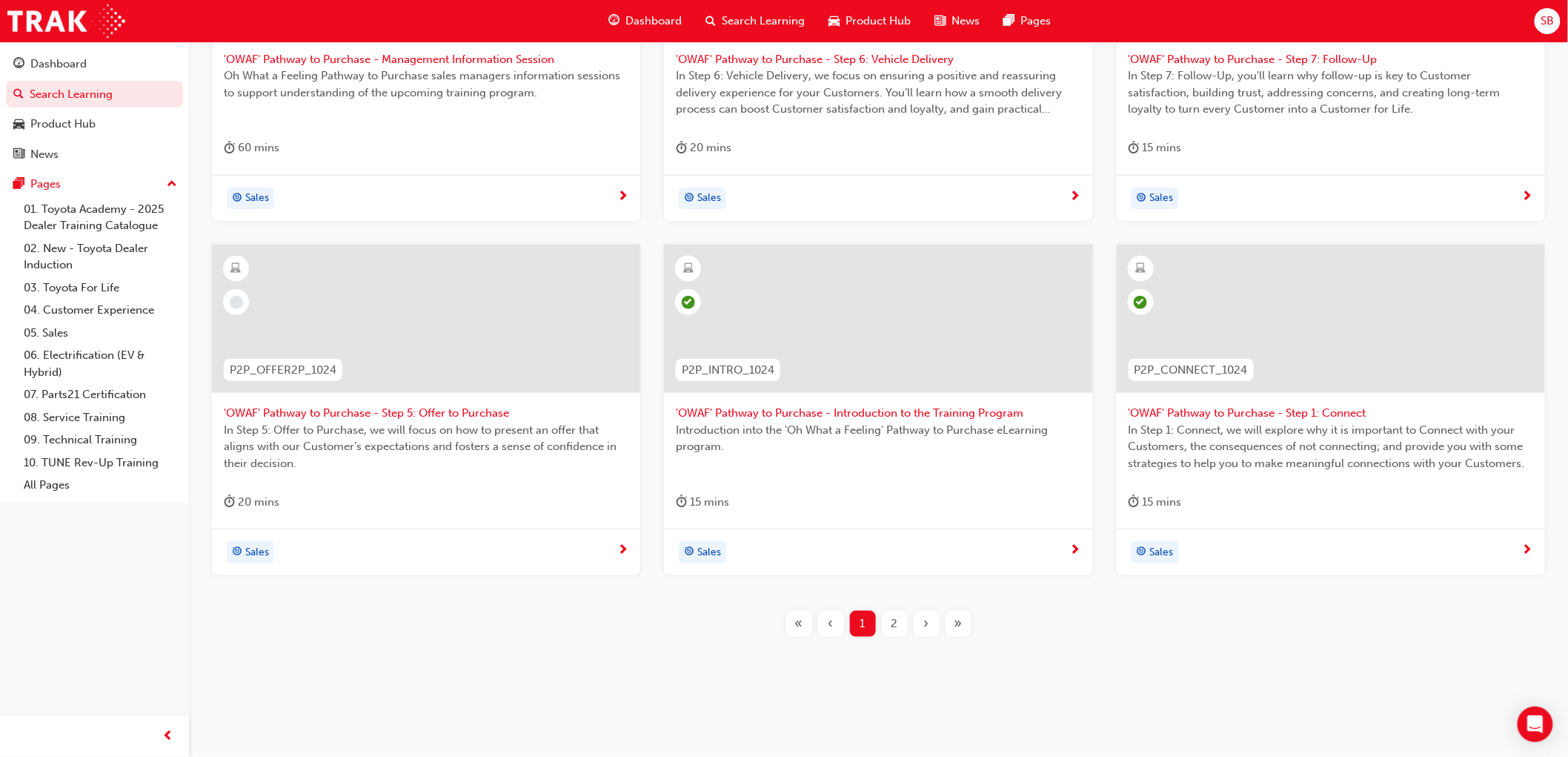
scroll to position [452, 0]
click at [888, 626] on div "2" at bounding box center [894, 624] width 26 height 26
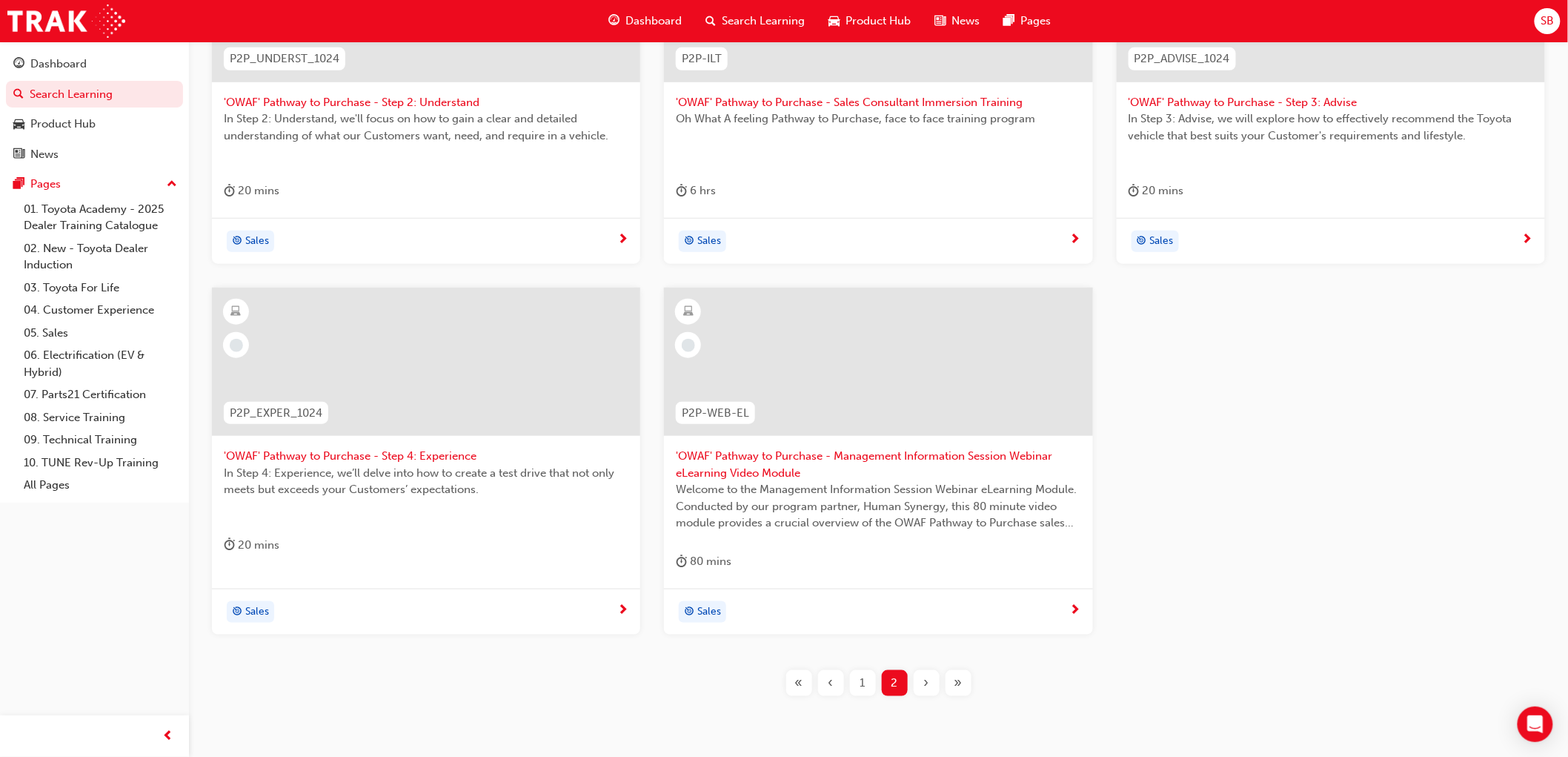
scroll to position [369, 0]
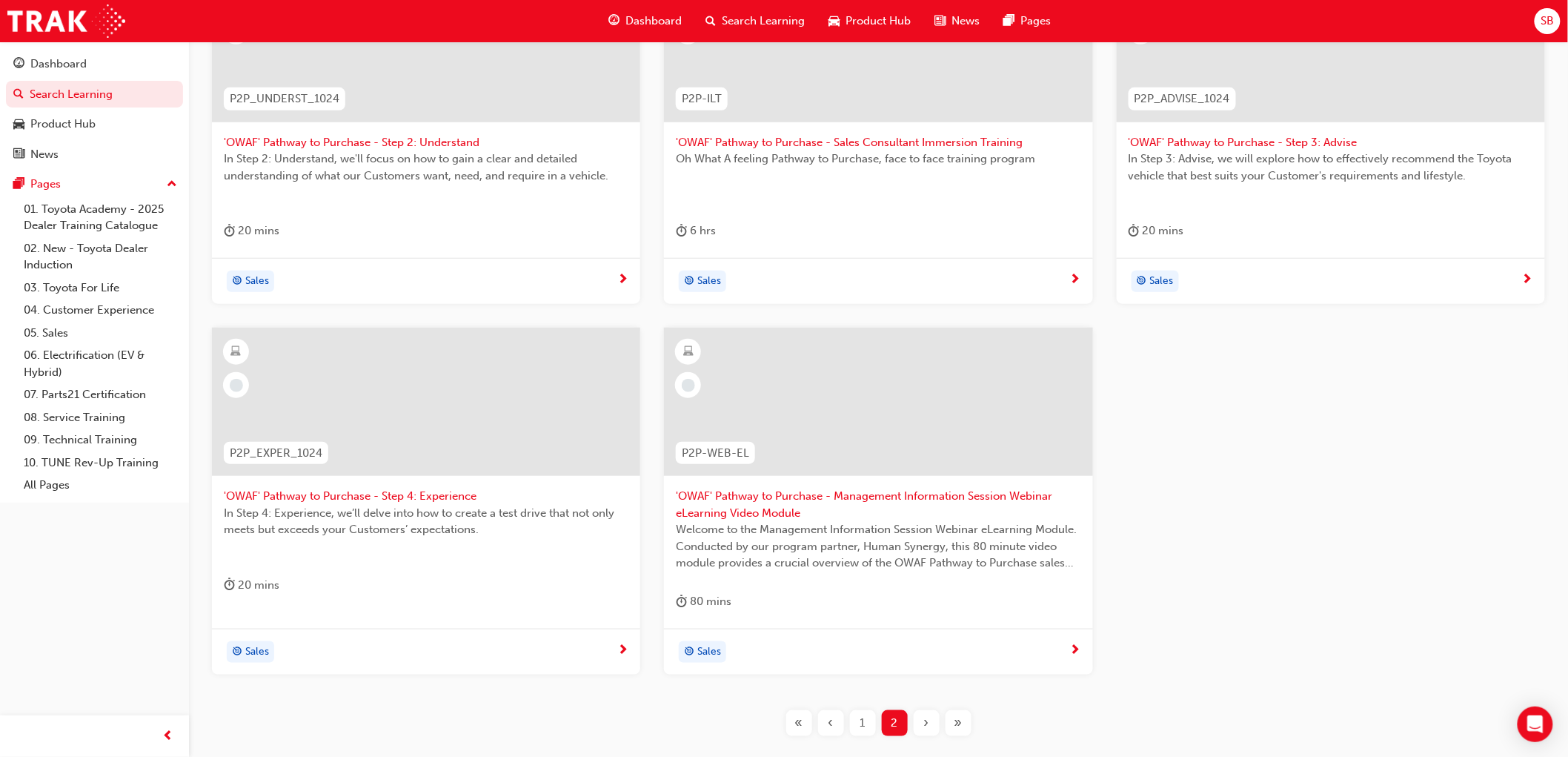
click at [492, 60] on div at bounding box center [426, 48] width 429 height 149
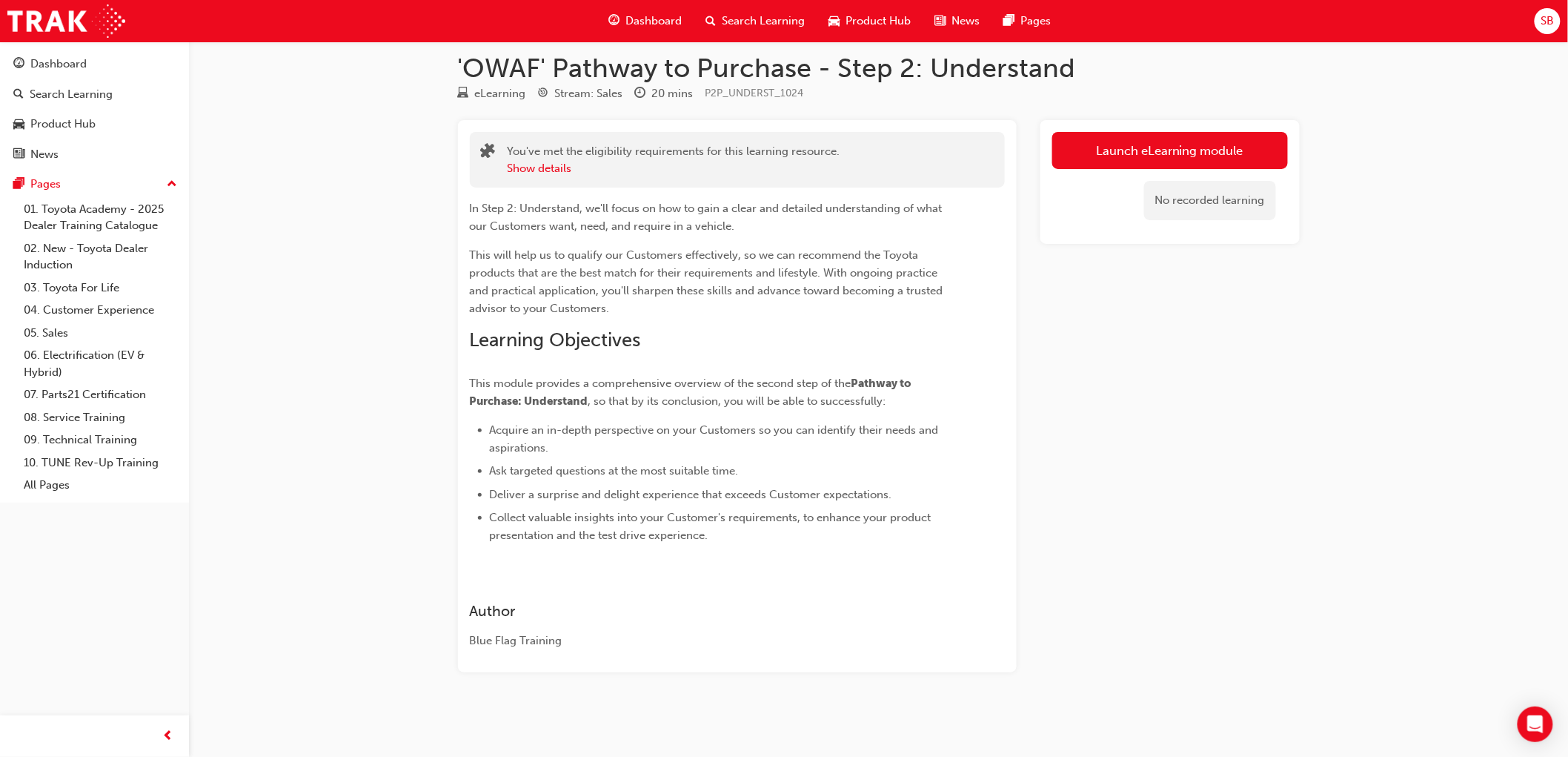
scroll to position [13, 0]
click at [1109, 149] on link "Launch eLearning module" at bounding box center [1169, 150] width 236 height 37
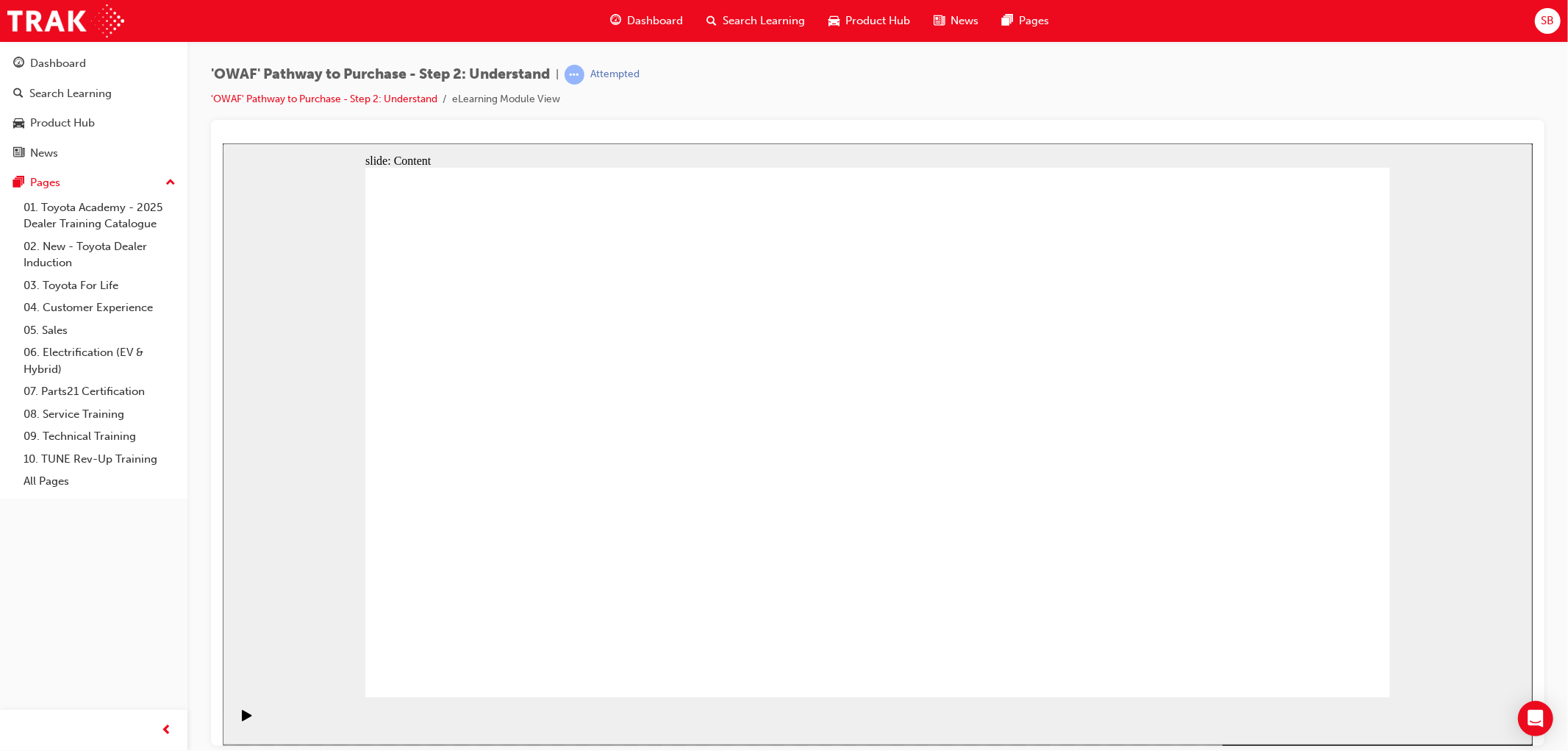
drag, startPoint x: 523, startPoint y: 306, endPoint x: 739, endPoint y: 472, distance: 272.4
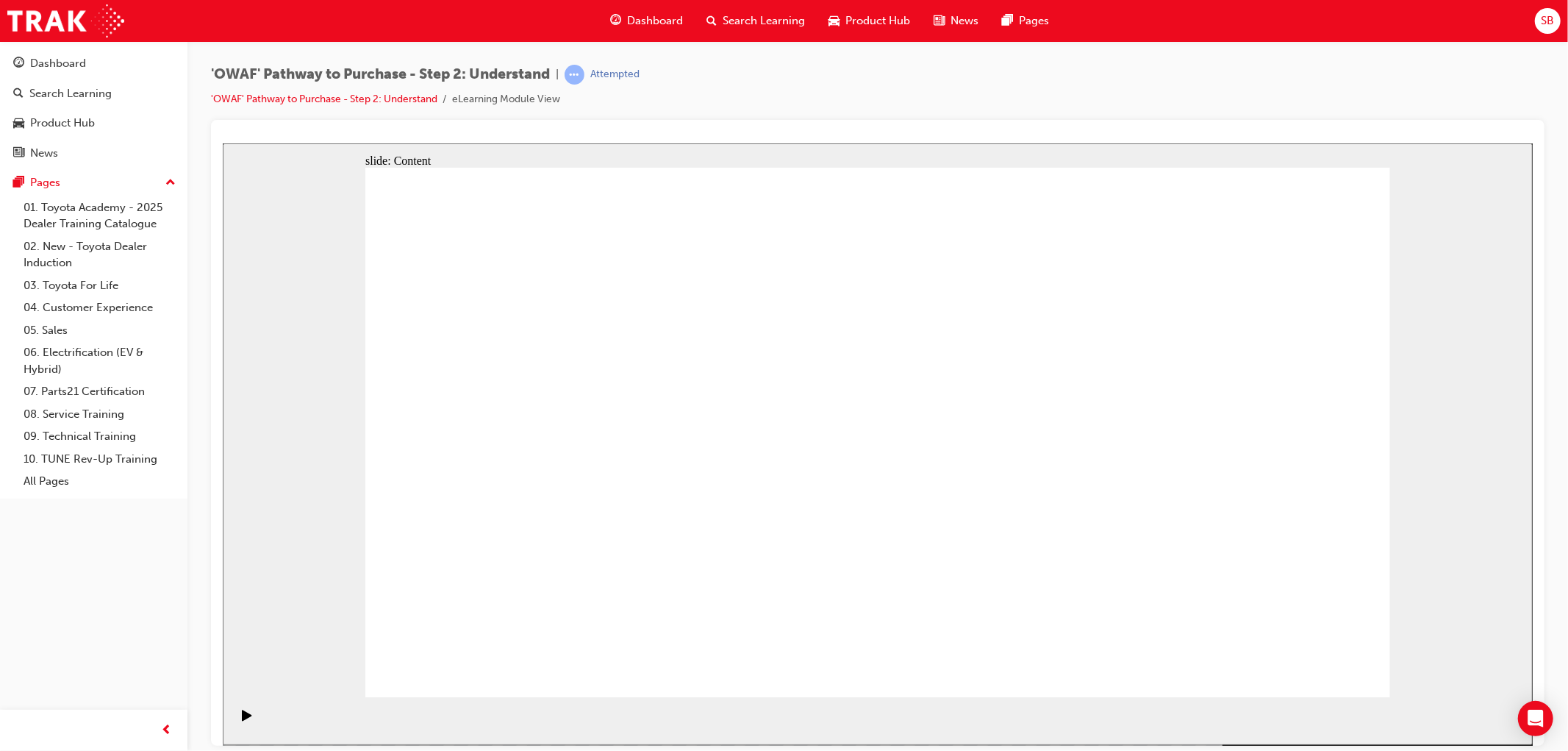
drag, startPoint x: 539, startPoint y: 331, endPoint x: 686, endPoint y: 336, distance: 147.1
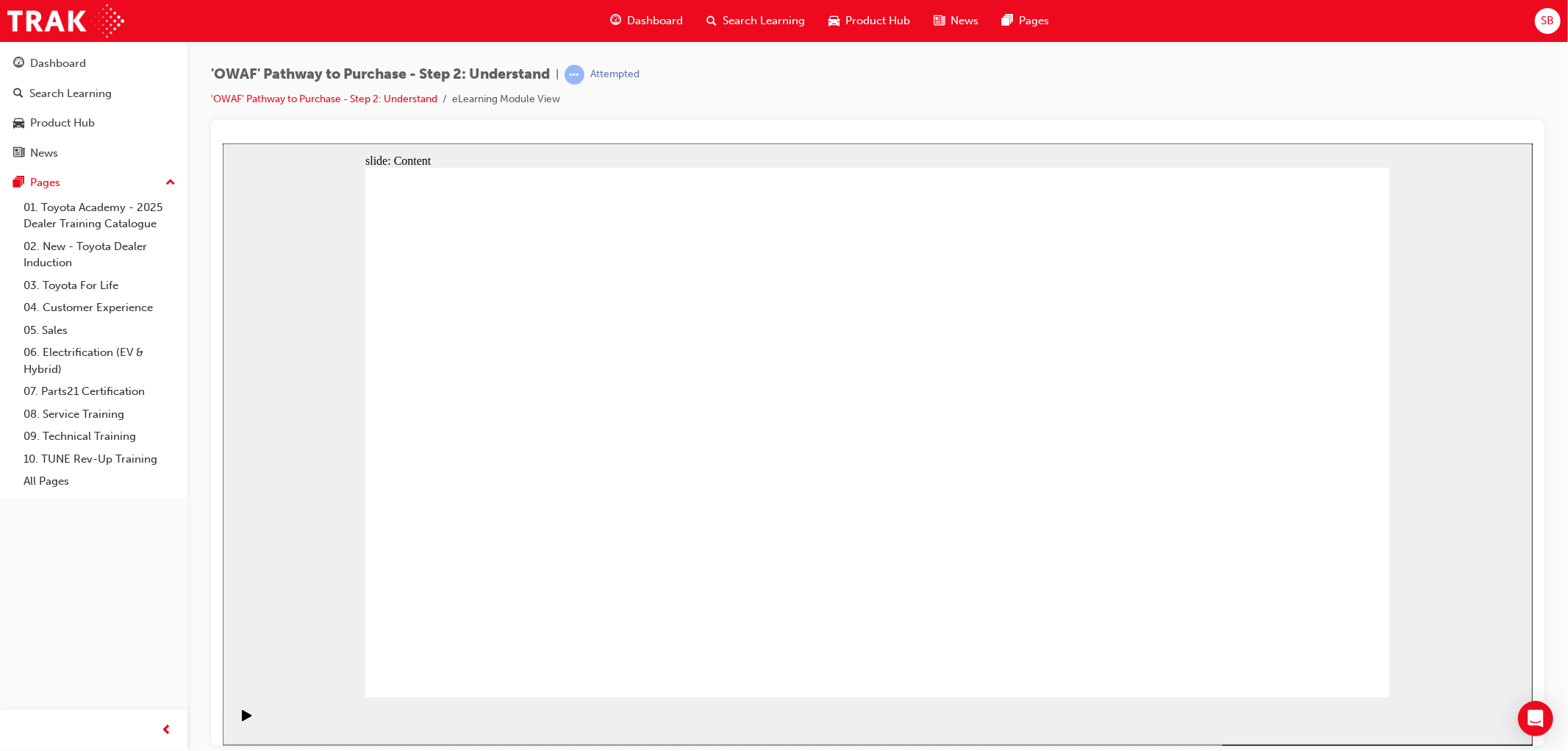
drag, startPoint x: 1060, startPoint y: 391, endPoint x: 1194, endPoint y: 373, distance: 135.2
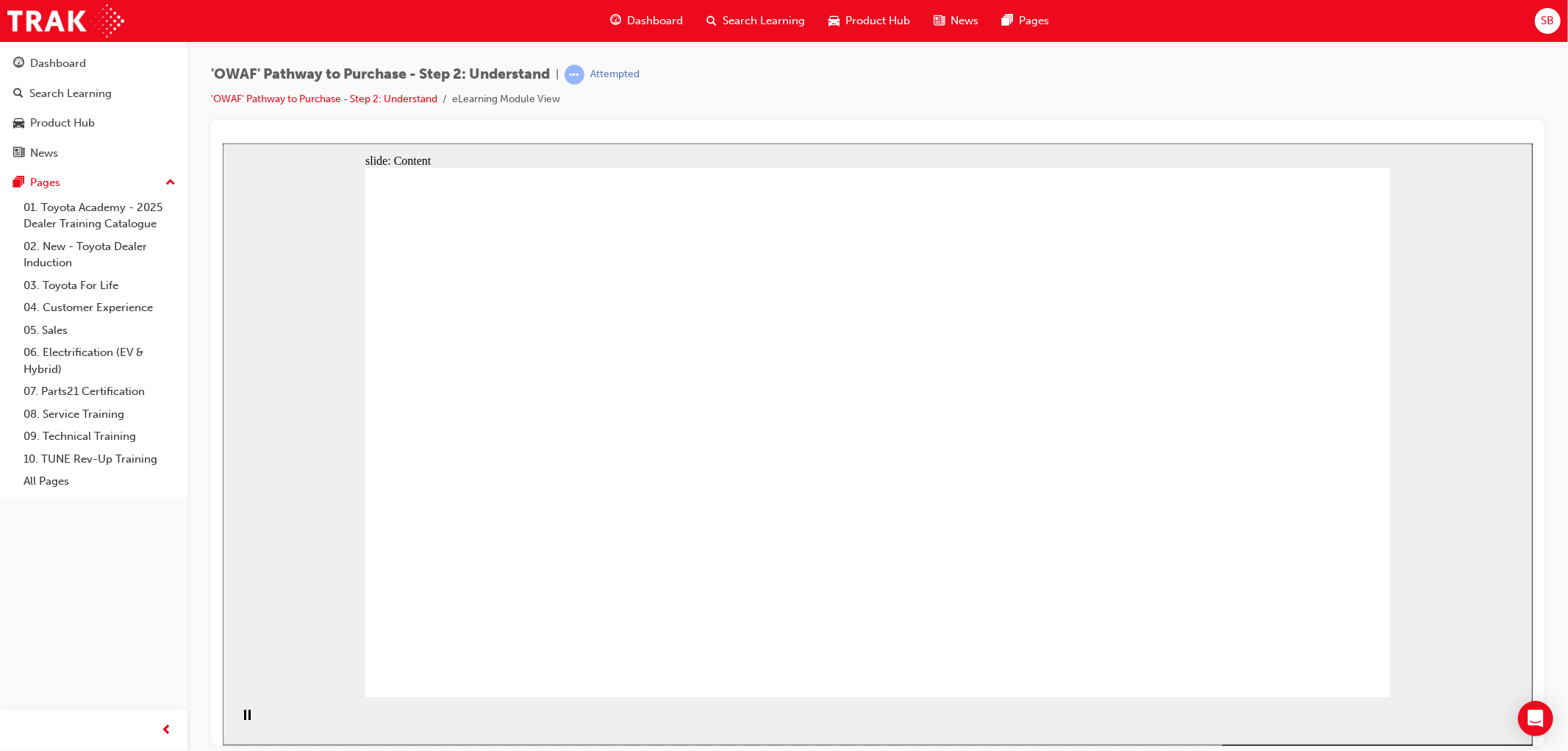
drag, startPoint x: 1325, startPoint y: 662, endPoint x: 1337, endPoint y: 659, distance: 12.4
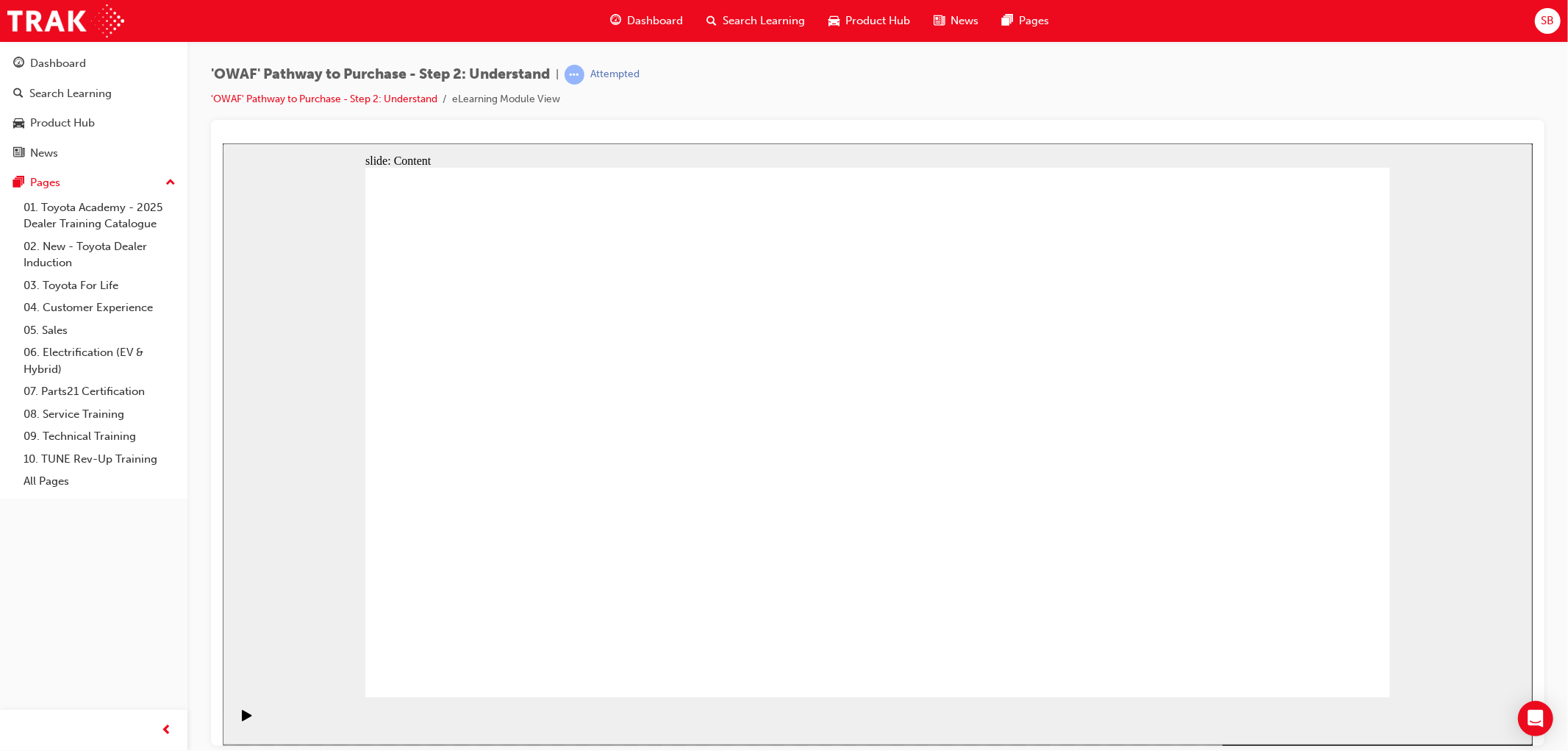
drag, startPoint x: 449, startPoint y: 573, endPoint x: 538, endPoint y: 545, distance: 93.3
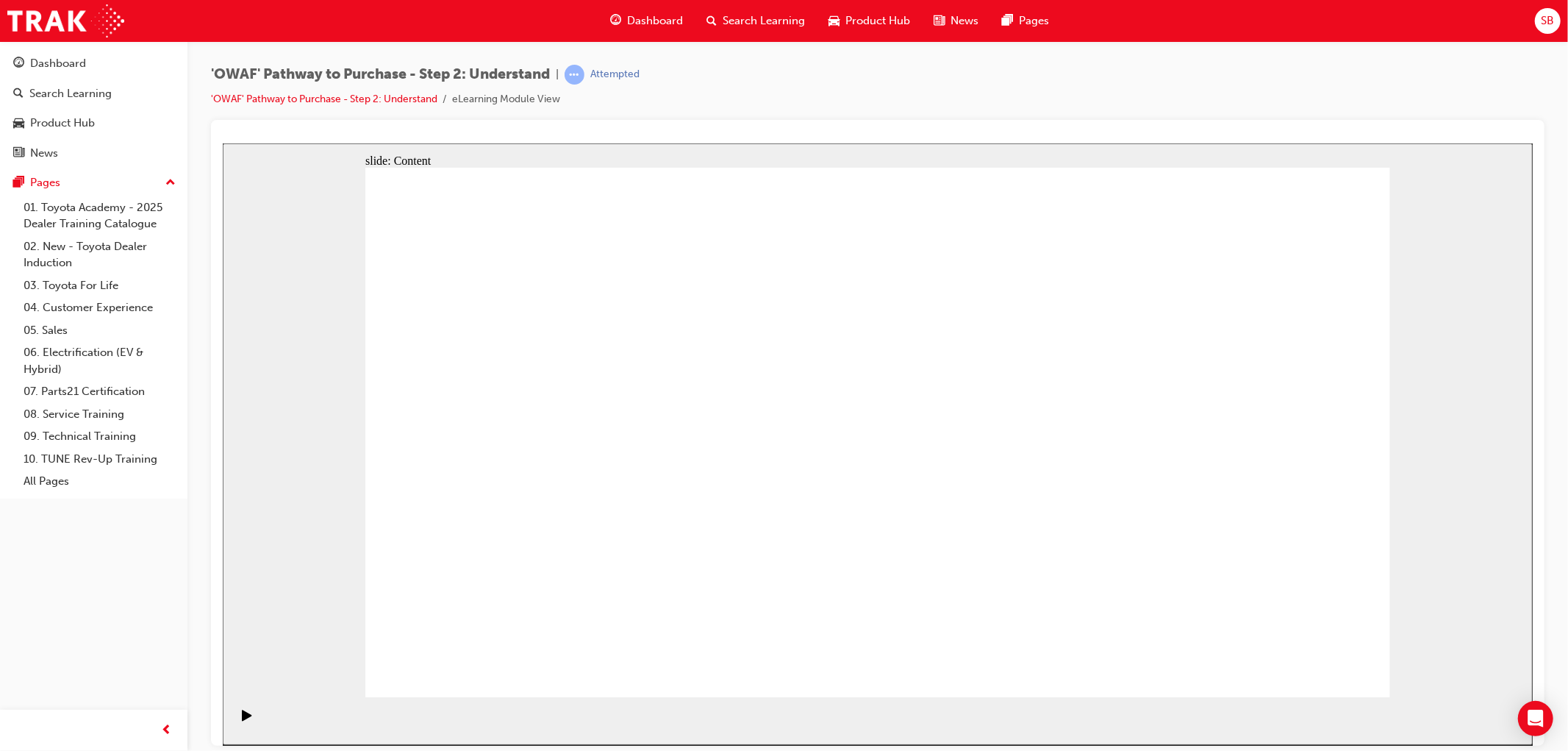
drag, startPoint x: 677, startPoint y: 565, endPoint x: 685, endPoint y: 566, distance: 8.1
drag, startPoint x: 780, startPoint y: 567, endPoint x: 884, endPoint y: 567, distance: 104.0
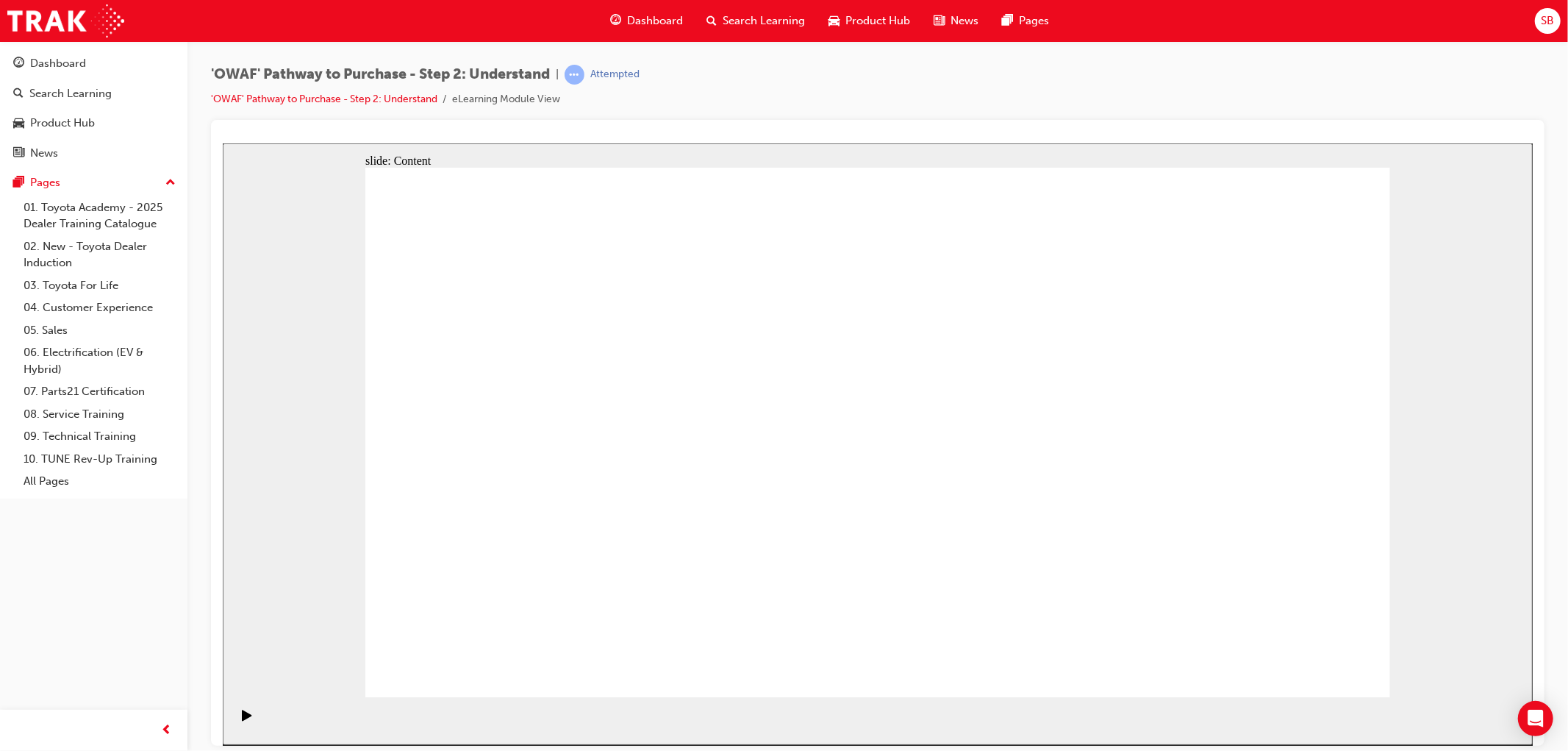
drag, startPoint x: 999, startPoint y: 573, endPoint x: 1048, endPoint y: 572, distance: 49.0
drag, startPoint x: 1277, startPoint y: 564, endPoint x: 1319, endPoint y: 619, distance: 69.2
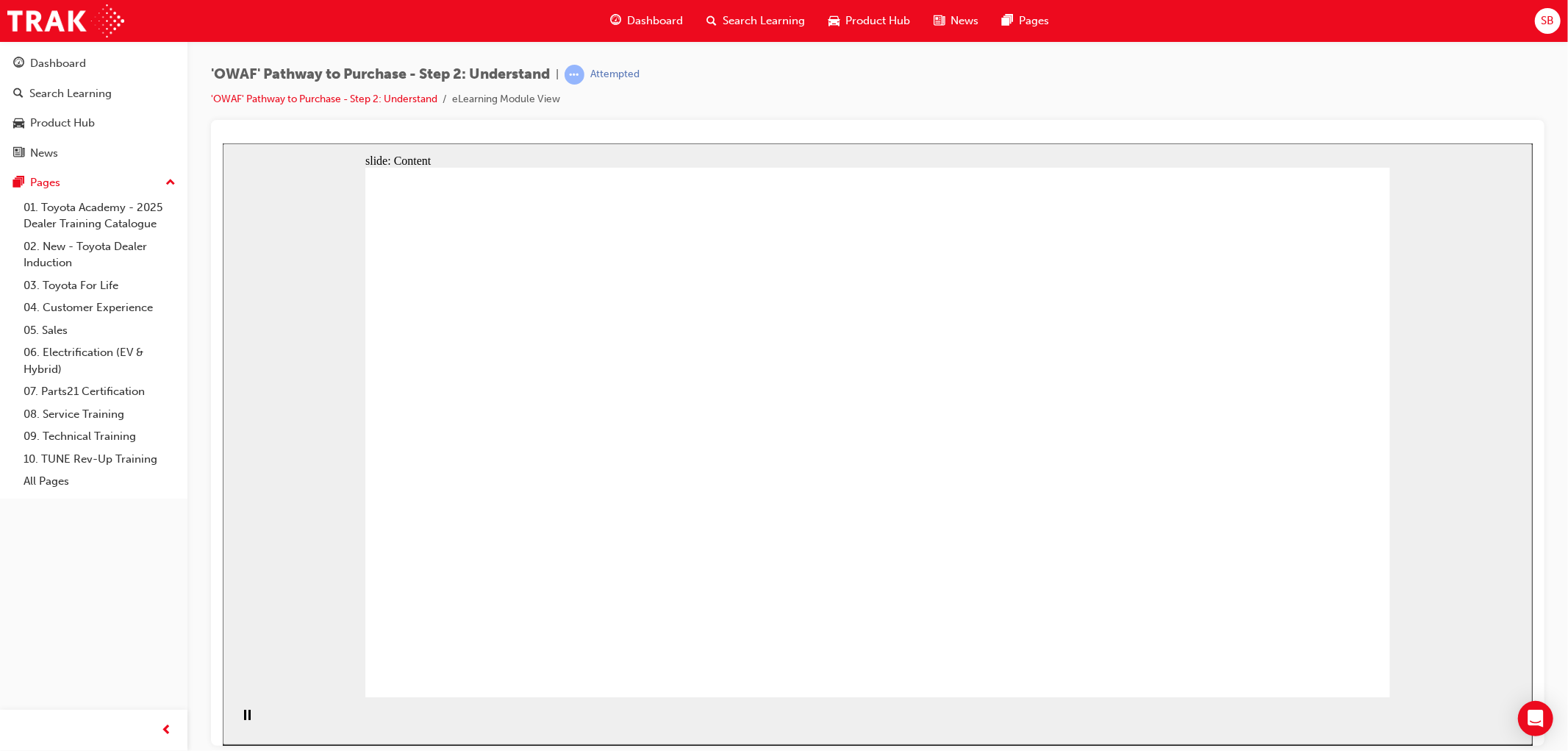
drag, startPoint x: 970, startPoint y: 405, endPoint x: 964, endPoint y: 440, distance: 35.5
drag, startPoint x: 1000, startPoint y: 281, endPoint x: 944, endPoint y: 405, distance: 136.1
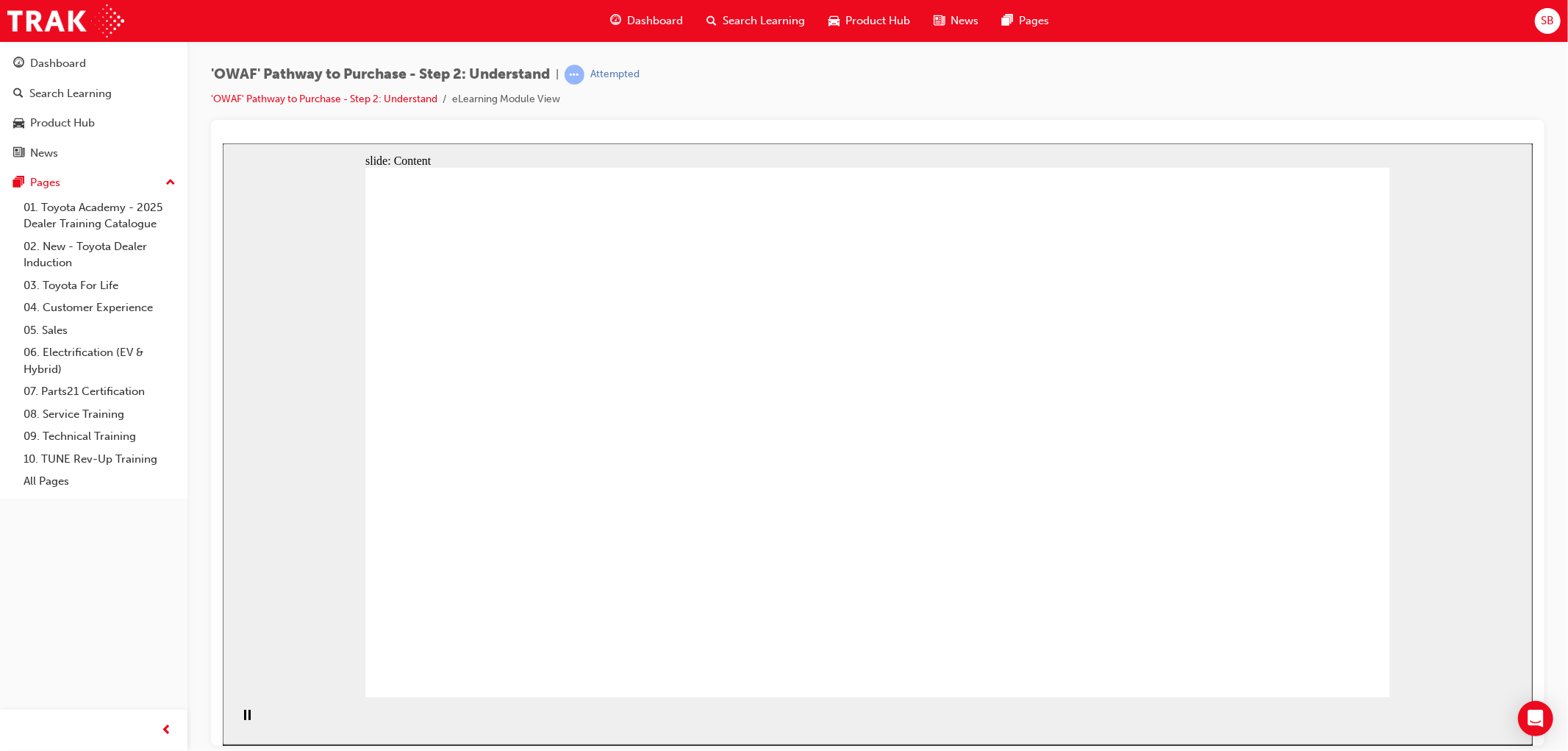
drag, startPoint x: 941, startPoint y: 420, endPoint x: 930, endPoint y: 482, distance: 63.0
drag, startPoint x: 927, startPoint y: 375, endPoint x: 882, endPoint y: 526, distance: 157.6
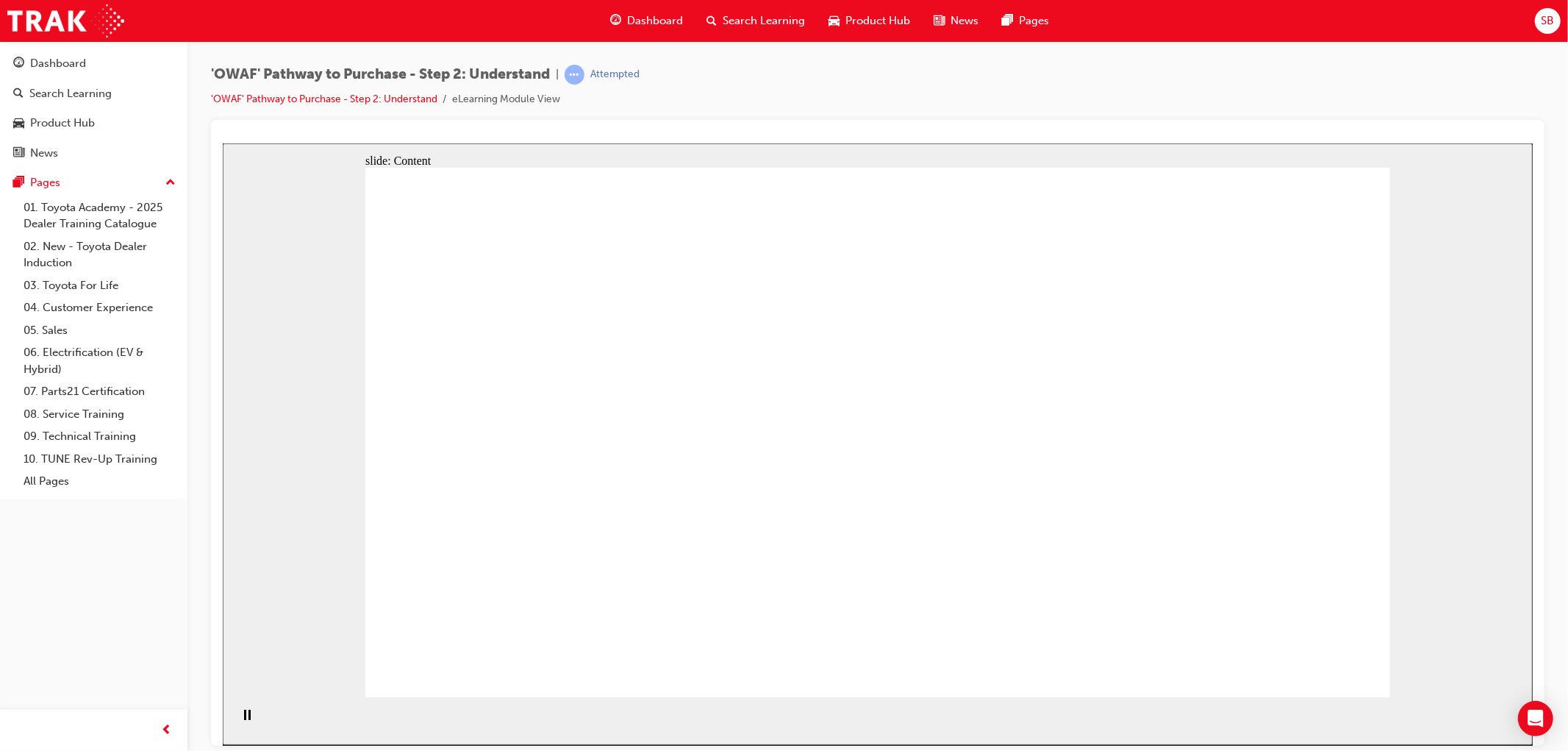
drag, startPoint x: 469, startPoint y: 564, endPoint x: 548, endPoint y: 561, distance: 79.1
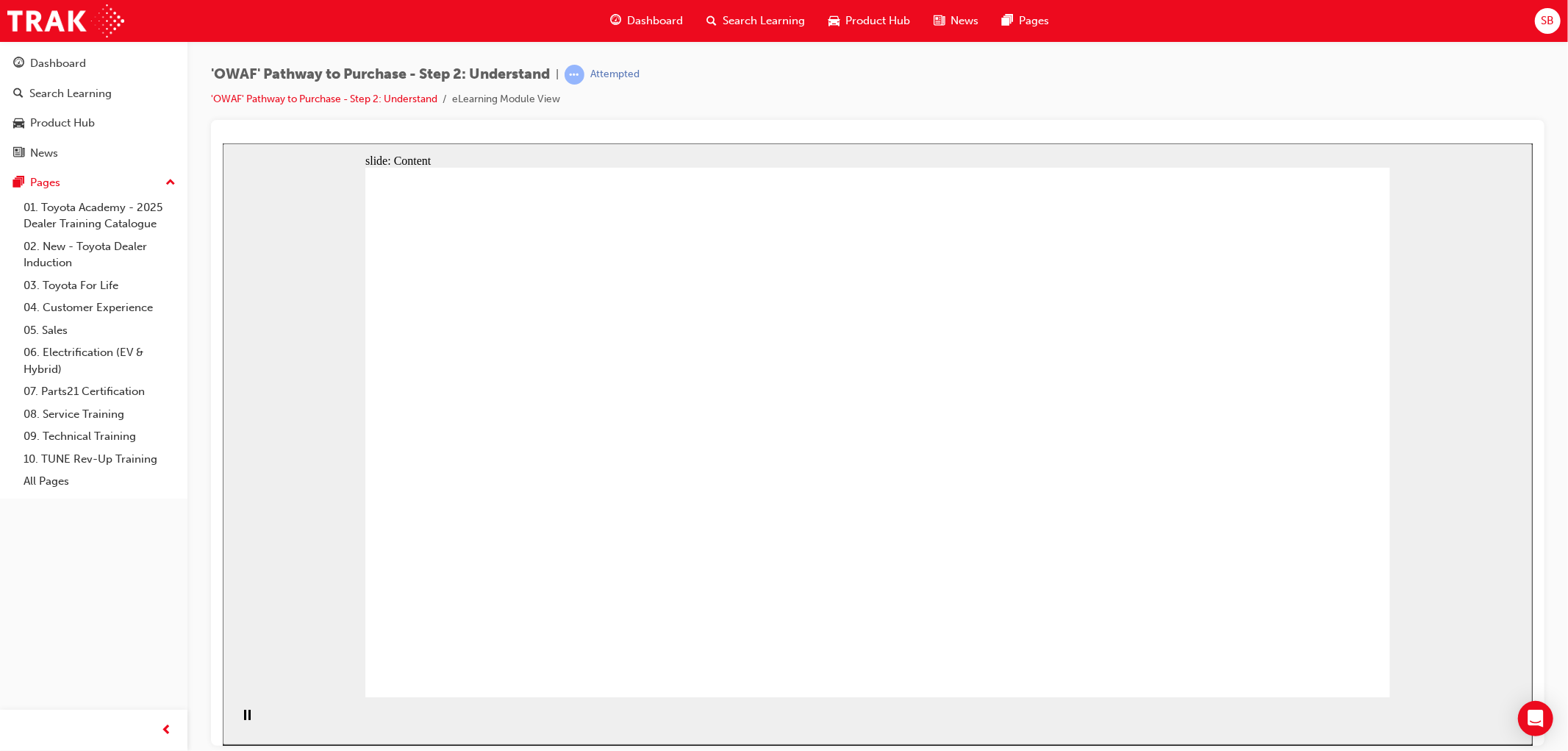
drag, startPoint x: 570, startPoint y: 564, endPoint x: 626, endPoint y: 567, distance: 56.1
drag, startPoint x: 649, startPoint y: 568, endPoint x: 842, endPoint y: 538, distance: 195.3
